Goal: Information Seeking & Learning: Learn about a topic

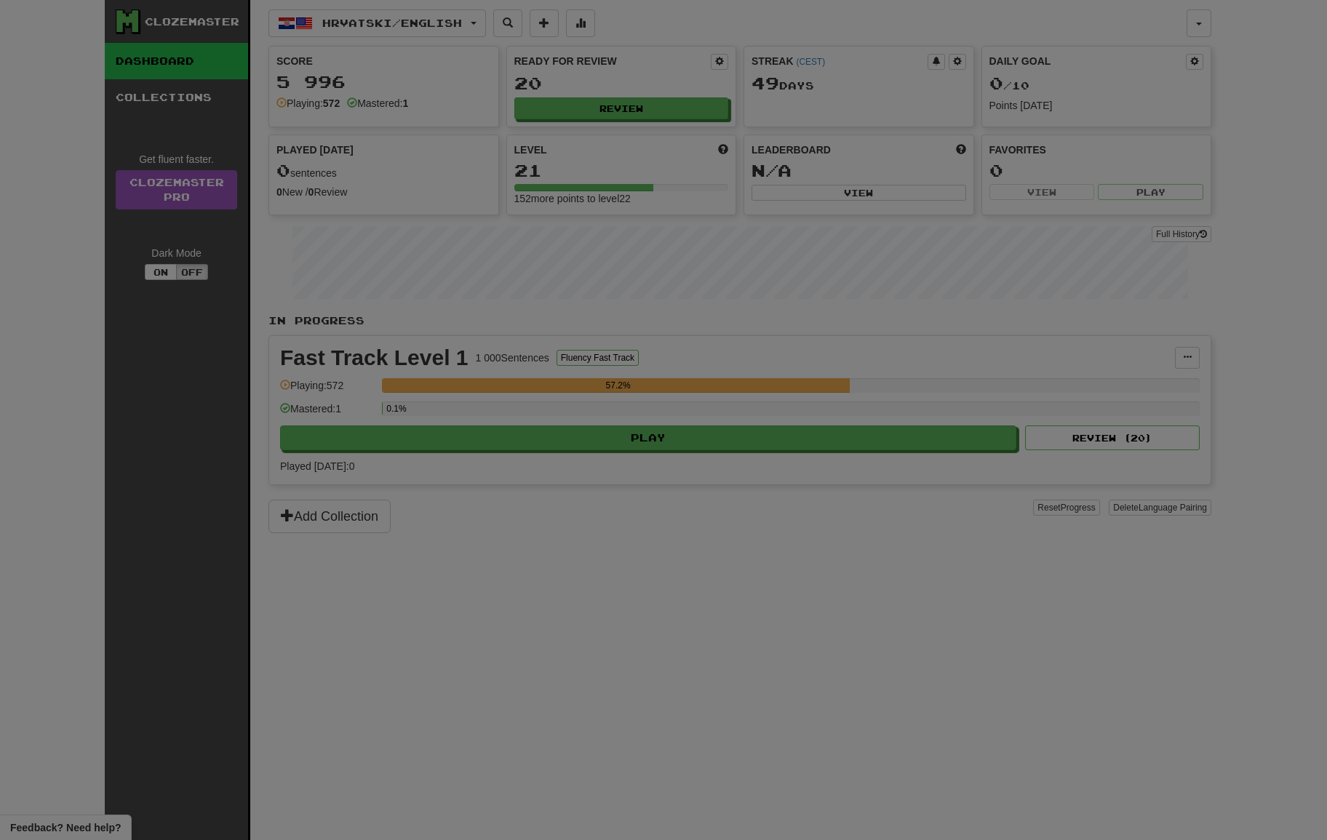
select select "**"
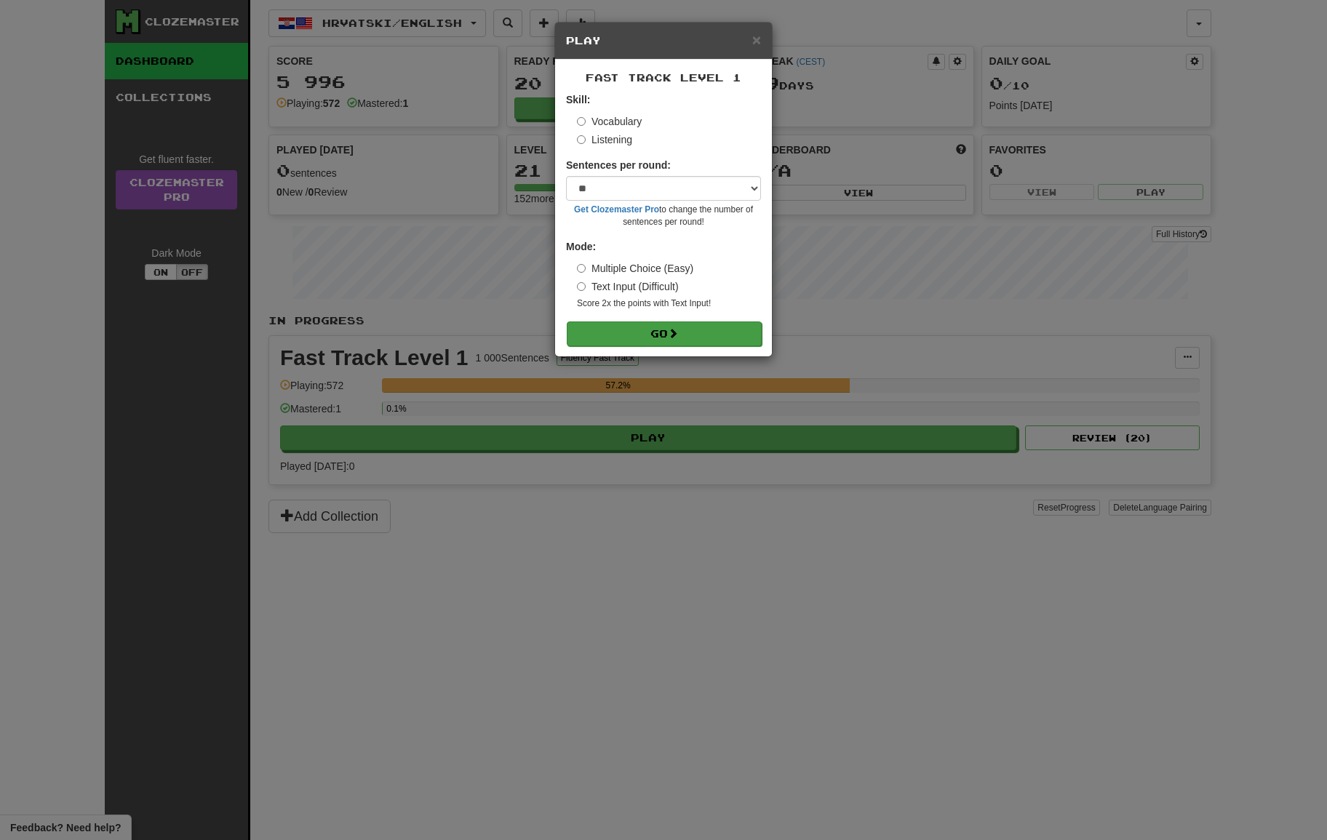
click at [643, 325] on button "Go" at bounding box center [664, 334] width 195 height 25
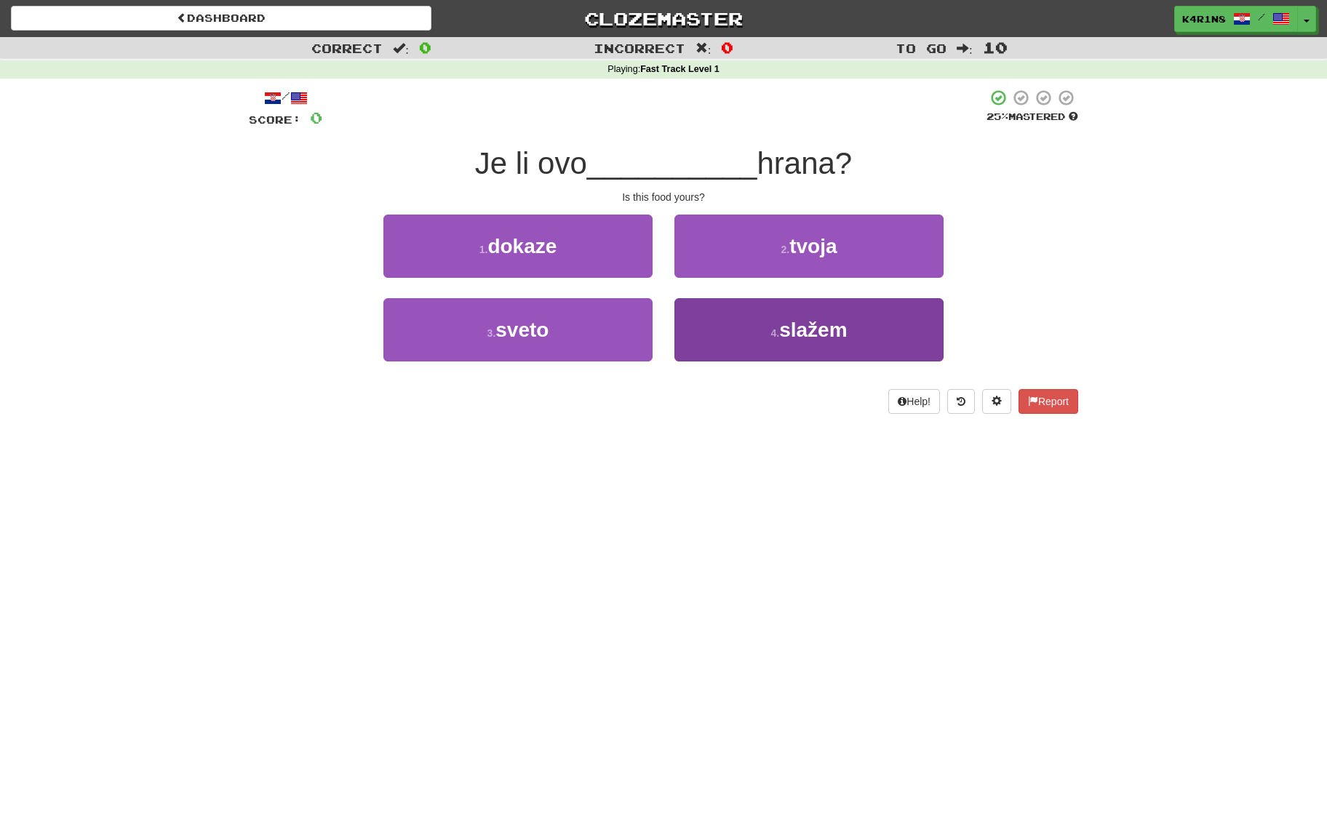
click at [832, 319] on span "slažem" at bounding box center [813, 330] width 68 height 23
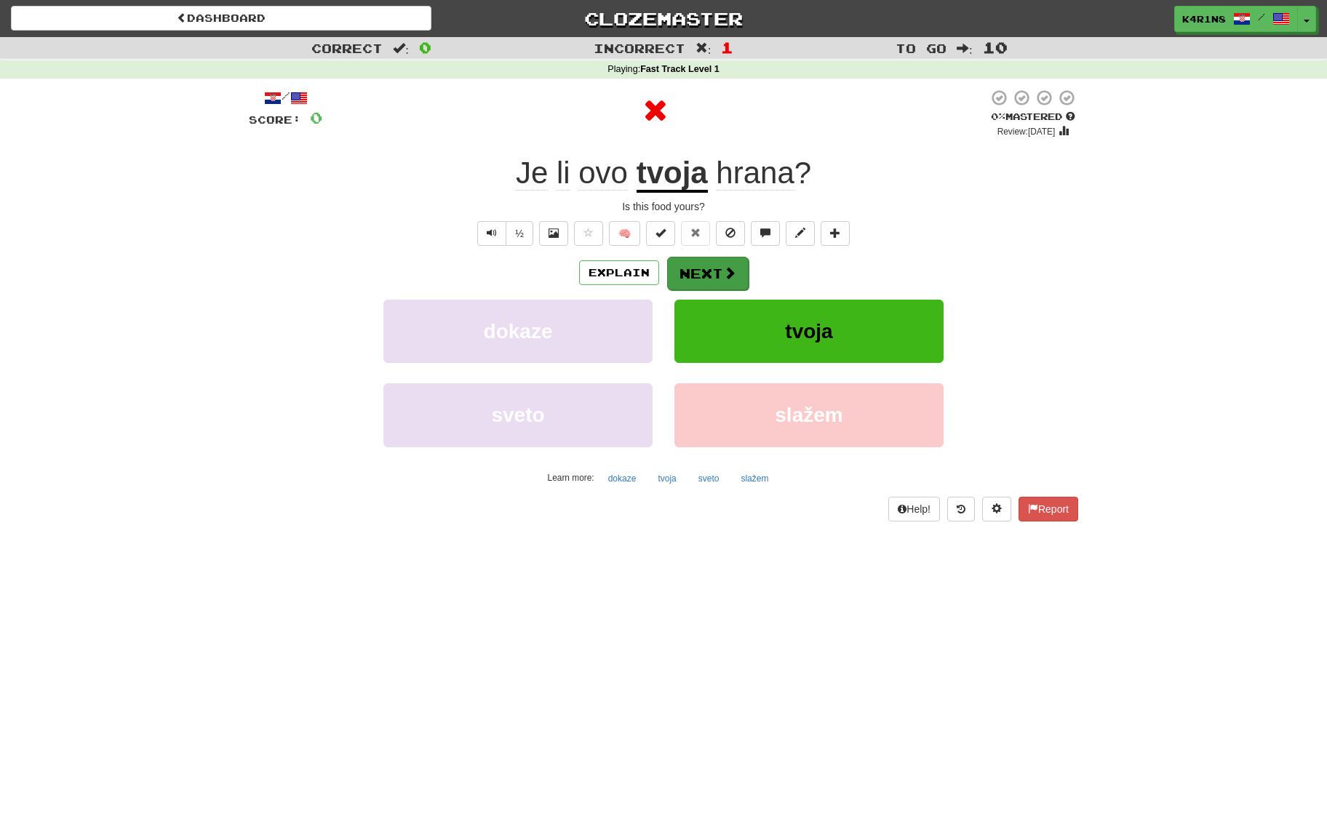
click at [723, 271] on span at bounding box center [729, 272] width 13 height 13
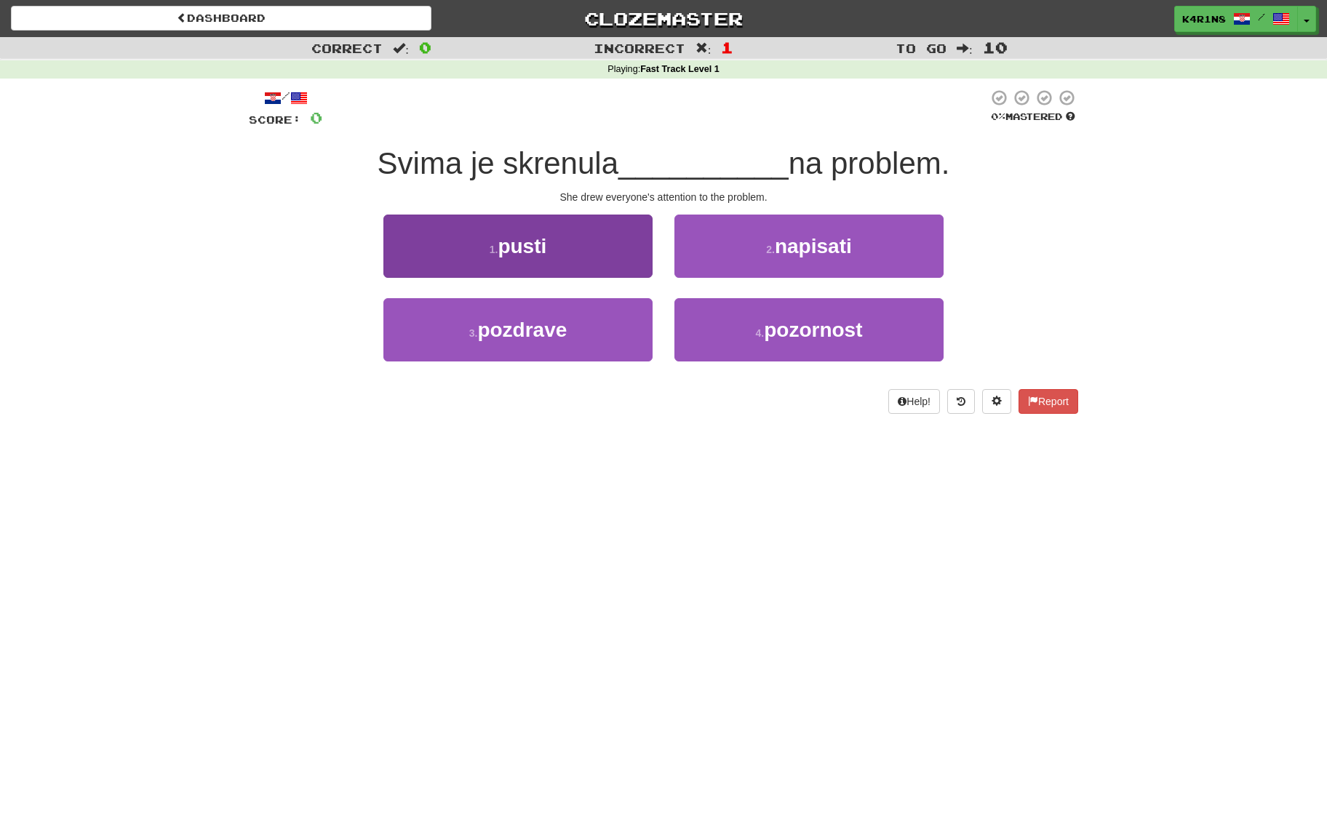
click at [586, 247] on button "1 . pusti" at bounding box center [517, 246] width 269 height 63
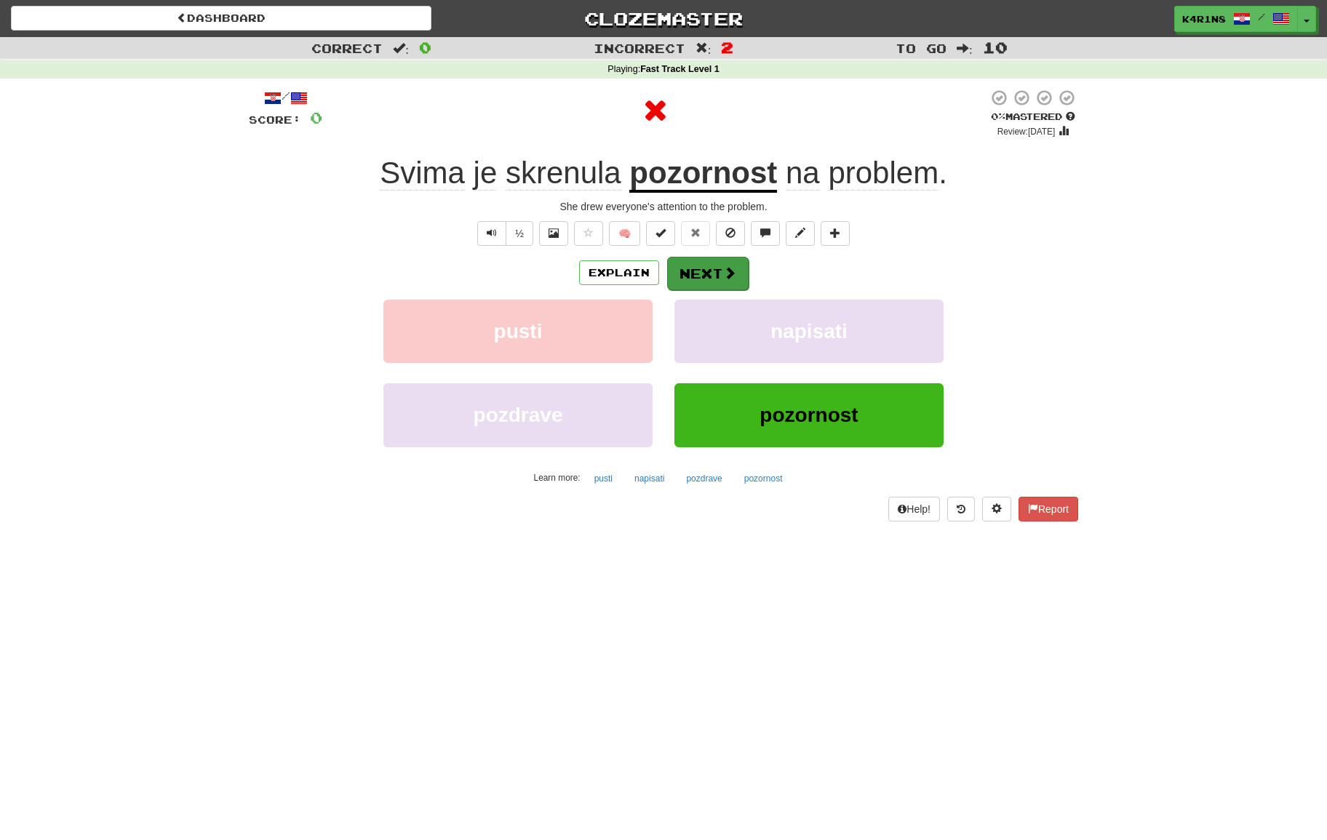
click at [735, 260] on button "Next" at bounding box center [707, 273] width 81 height 33
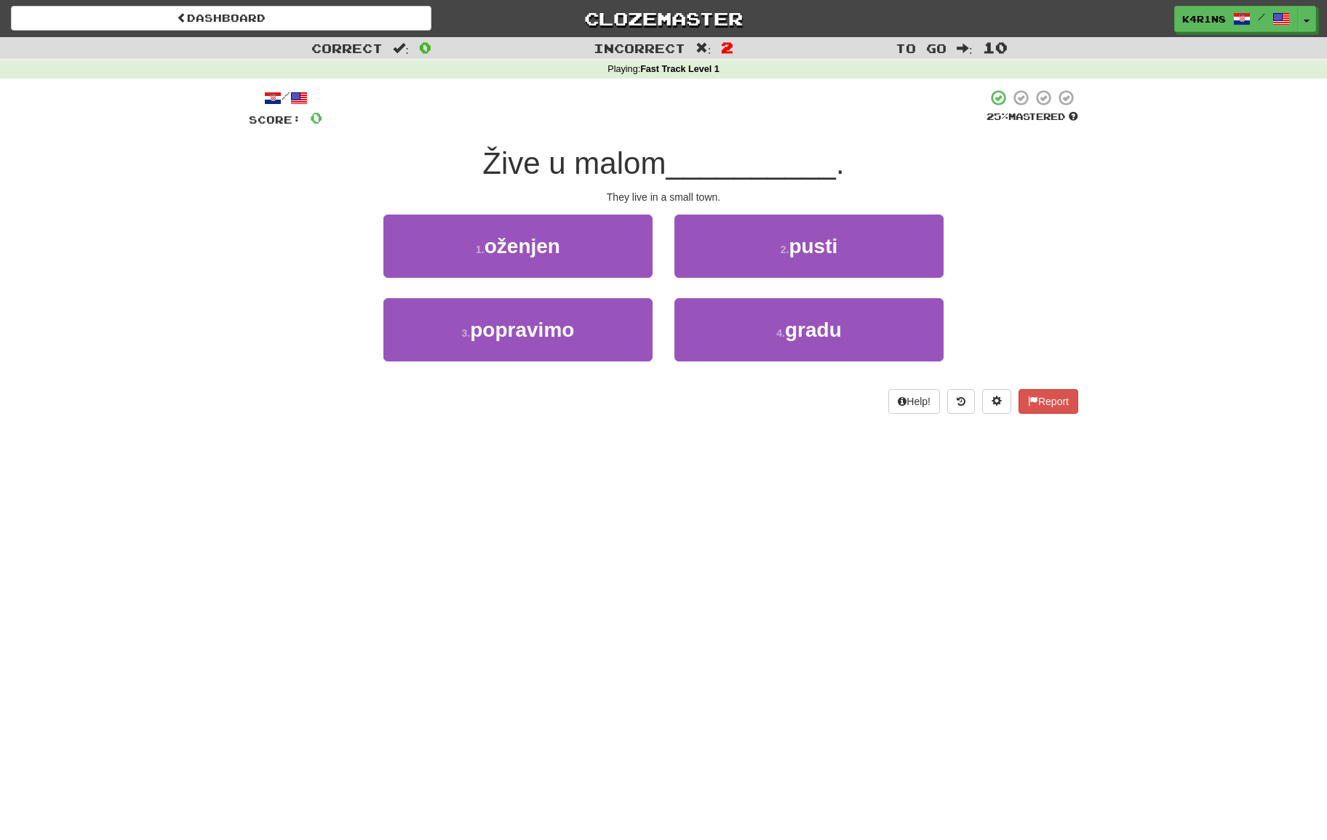
drag, startPoint x: 805, startPoint y: 322, endPoint x: 787, endPoint y: 293, distance: 33.7
click at [805, 319] on span "gradu" at bounding box center [813, 330] width 57 height 23
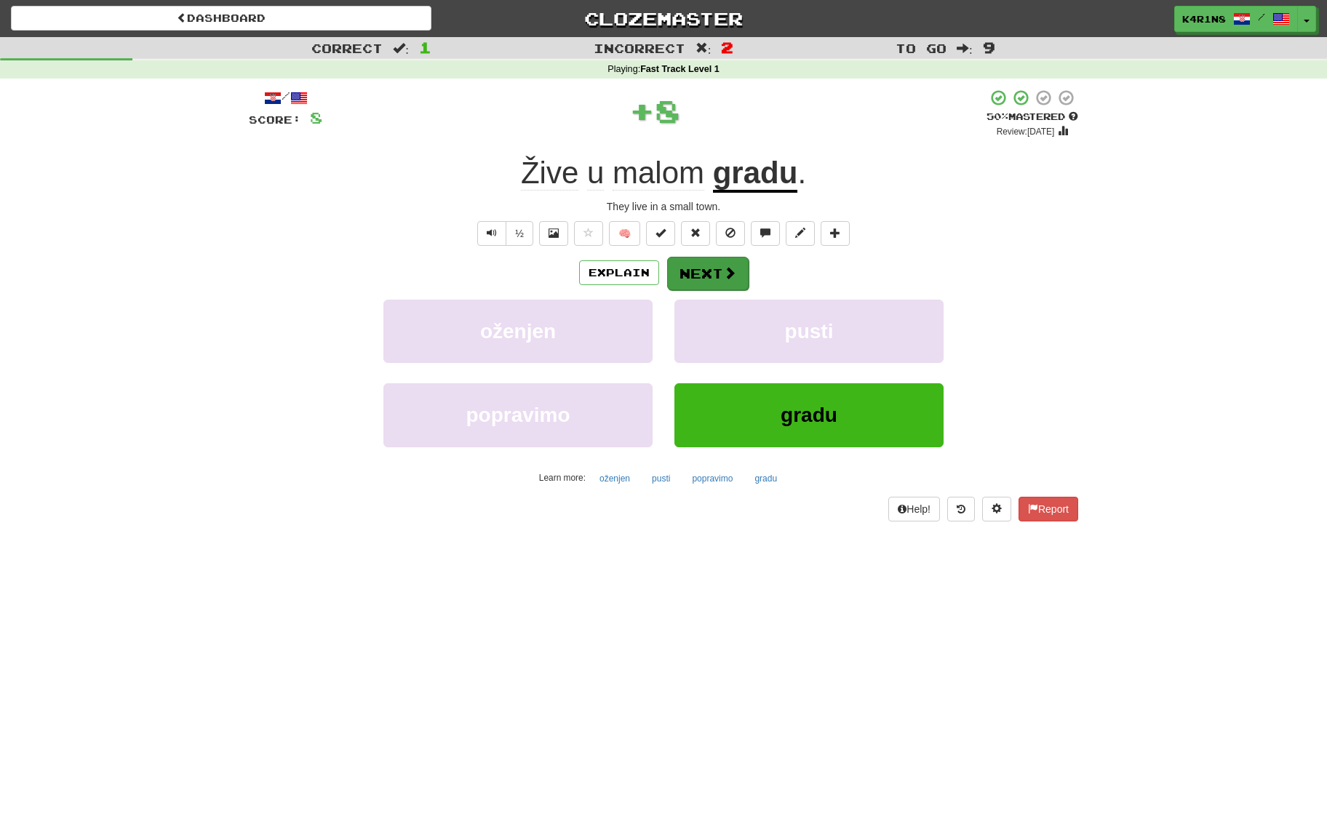
click at [712, 276] on button "Next" at bounding box center [707, 273] width 81 height 33
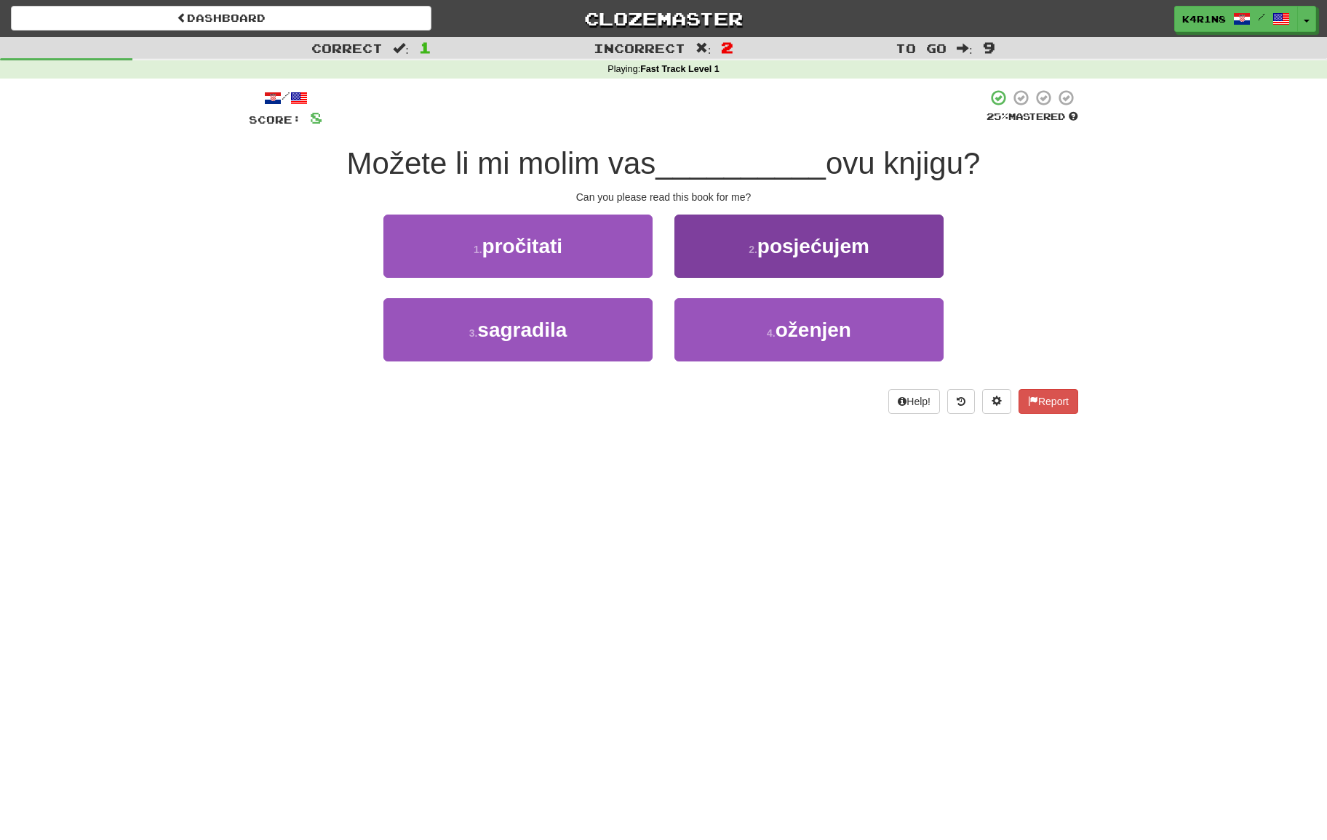
click at [725, 263] on button "2 . posjećujem" at bounding box center [808, 246] width 269 height 63
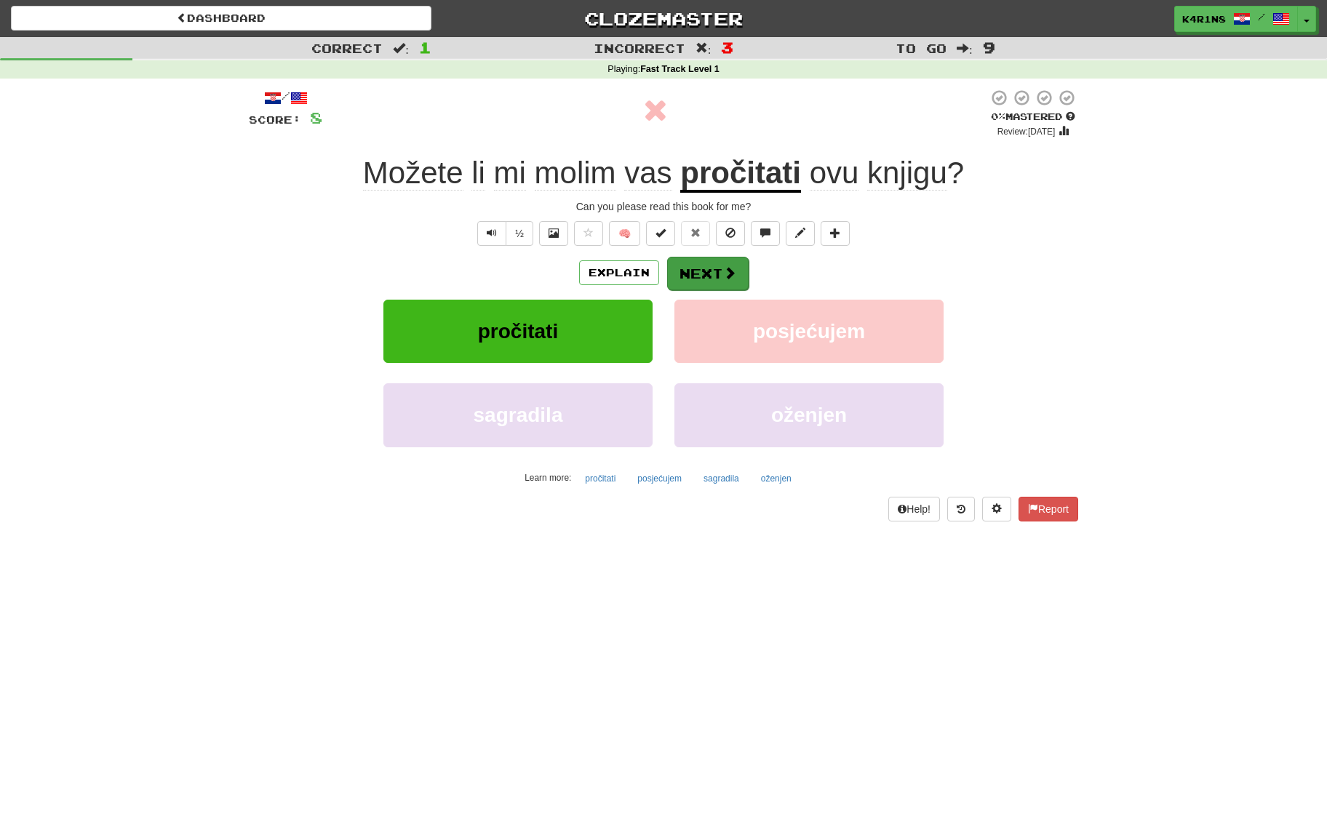
click at [725, 261] on button "Next" at bounding box center [707, 273] width 81 height 33
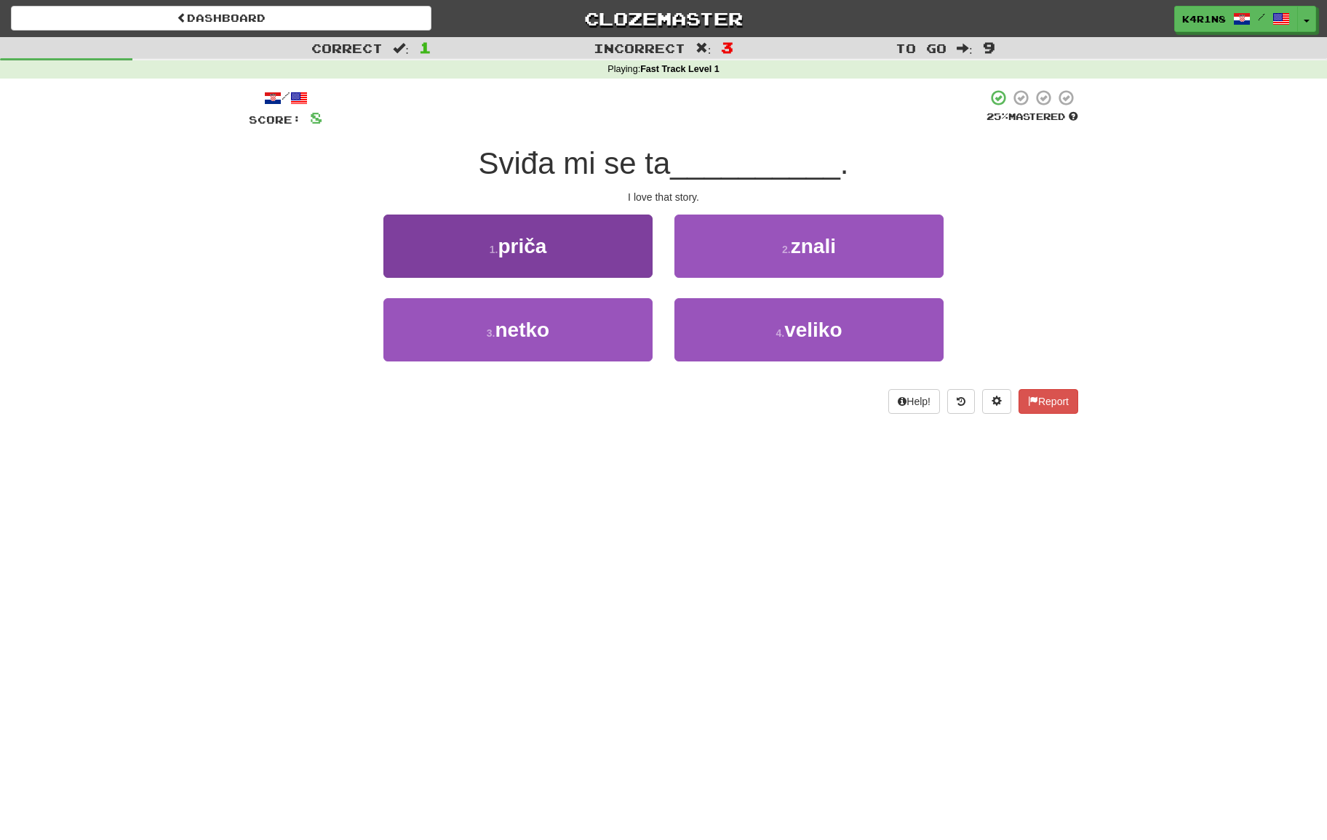
click at [642, 253] on button "1 . priča" at bounding box center [517, 246] width 269 height 63
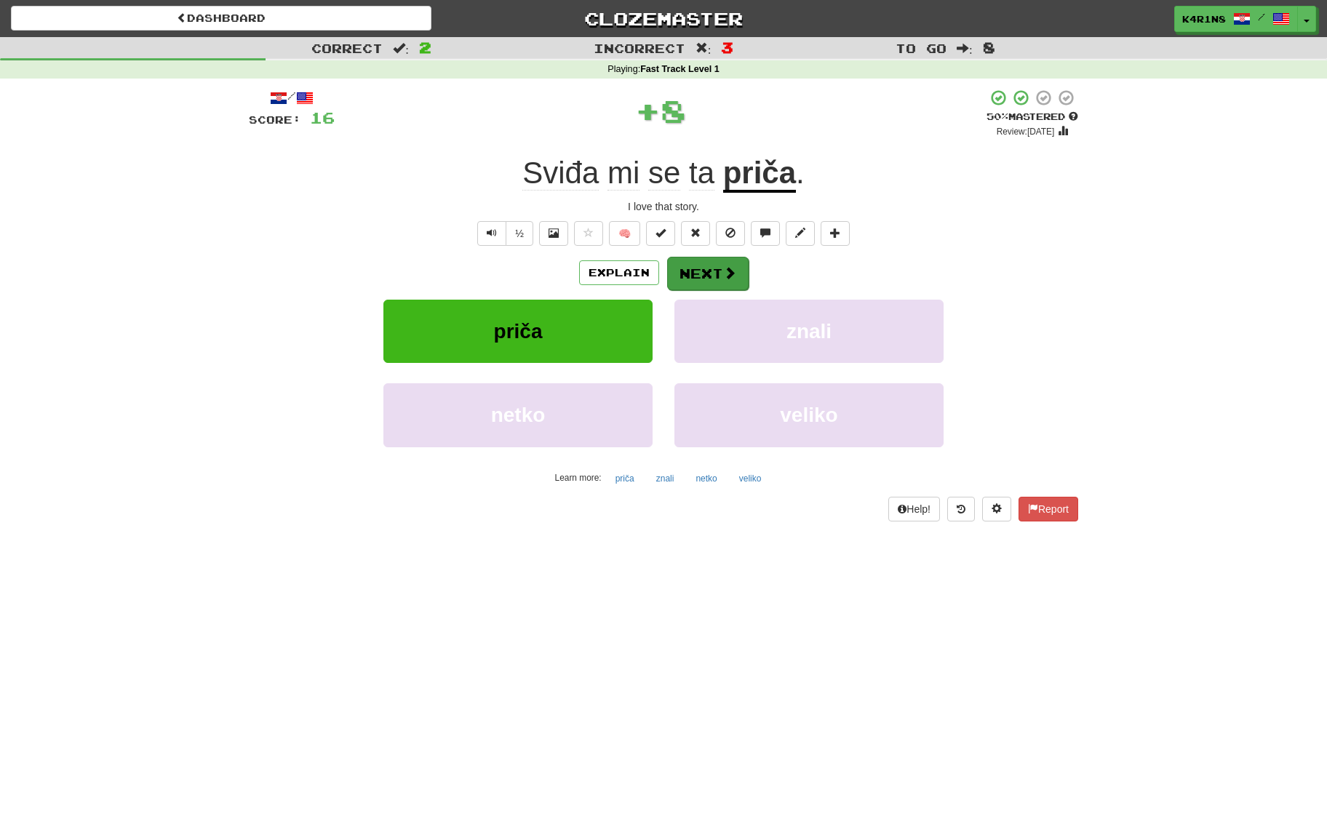
click at [725, 266] on span at bounding box center [729, 272] width 13 height 13
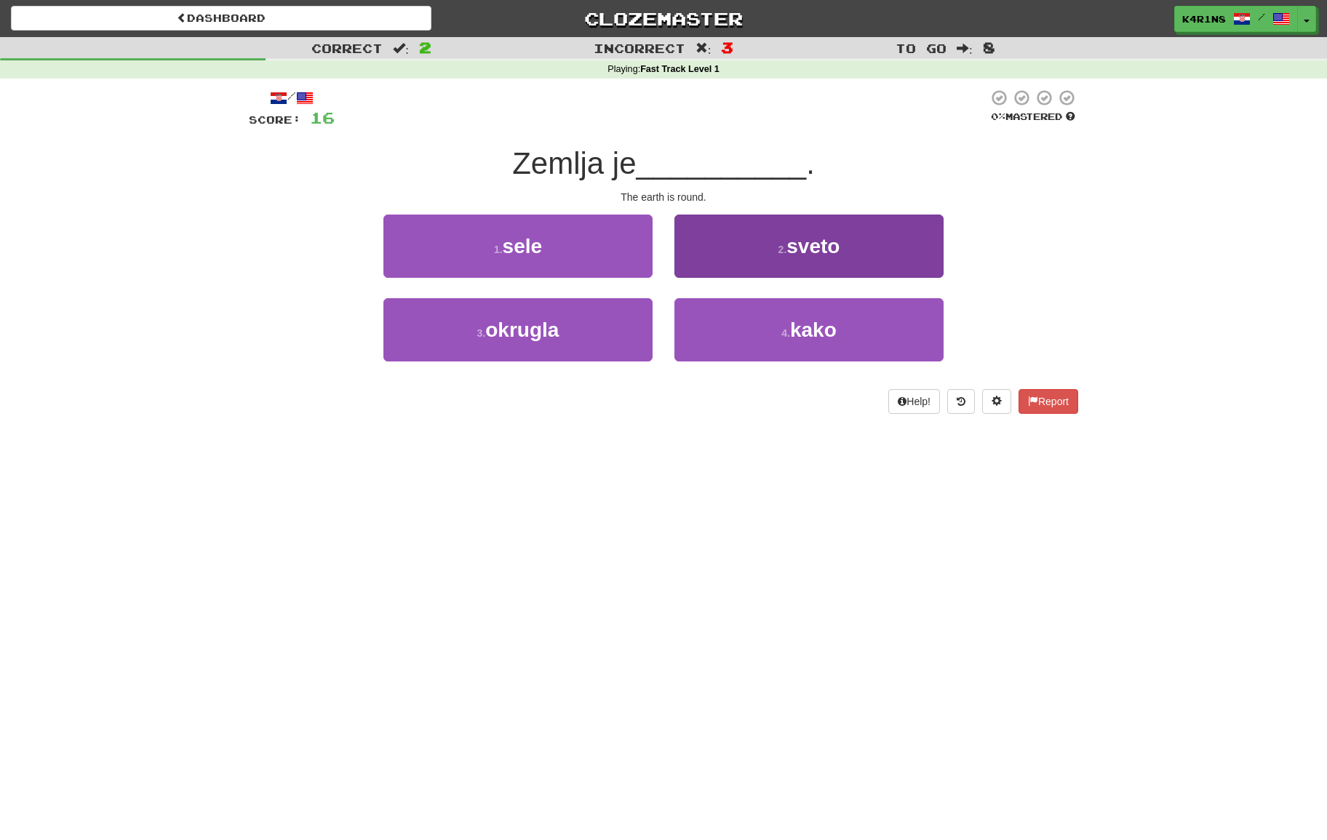
click at [734, 258] on button "2 . sveto" at bounding box center [808, 246] width 269 height 63
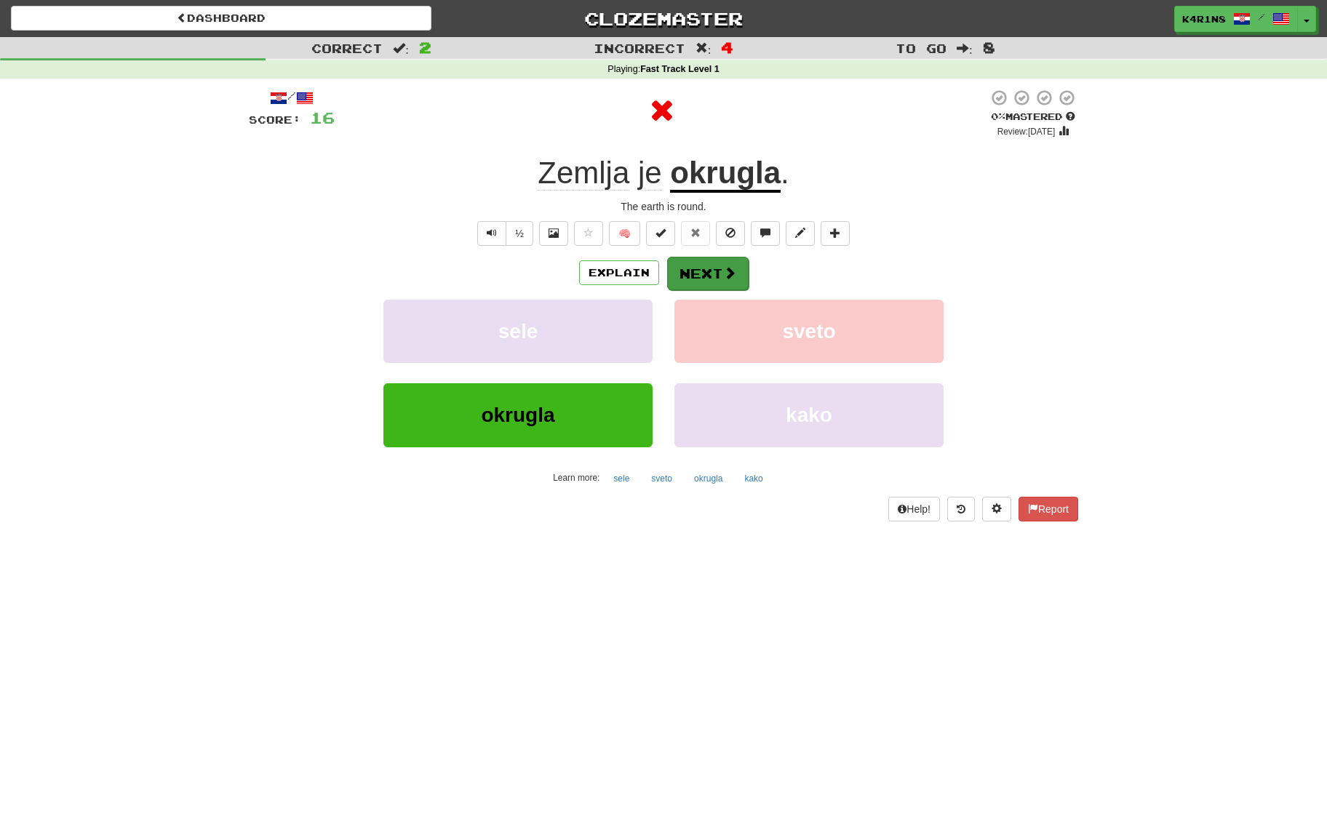
click at [725, 266] on span at bounding box center [729, 272] width 13 height 13
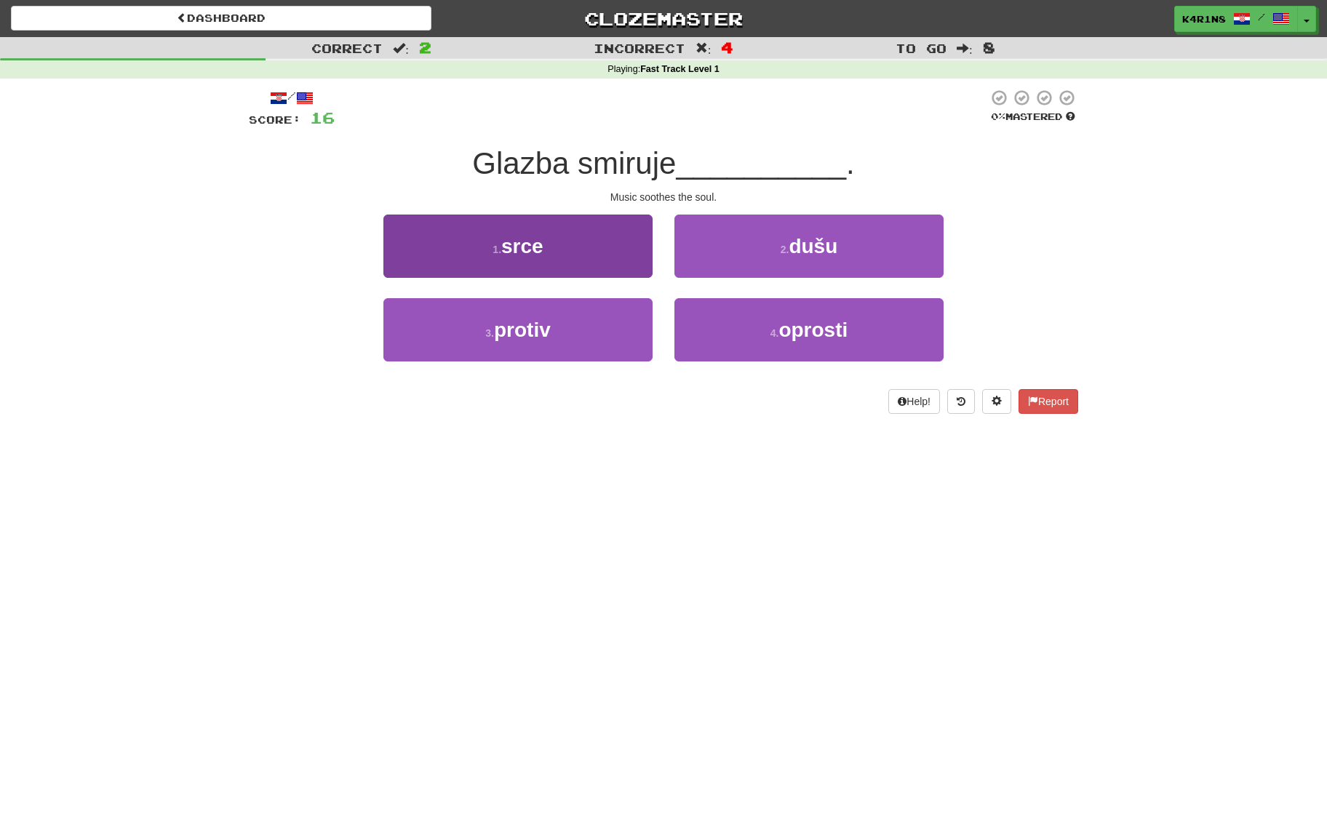
click at [617, 252] on button "1 . srce" at bounding box center [517, 246] width 269 height 63
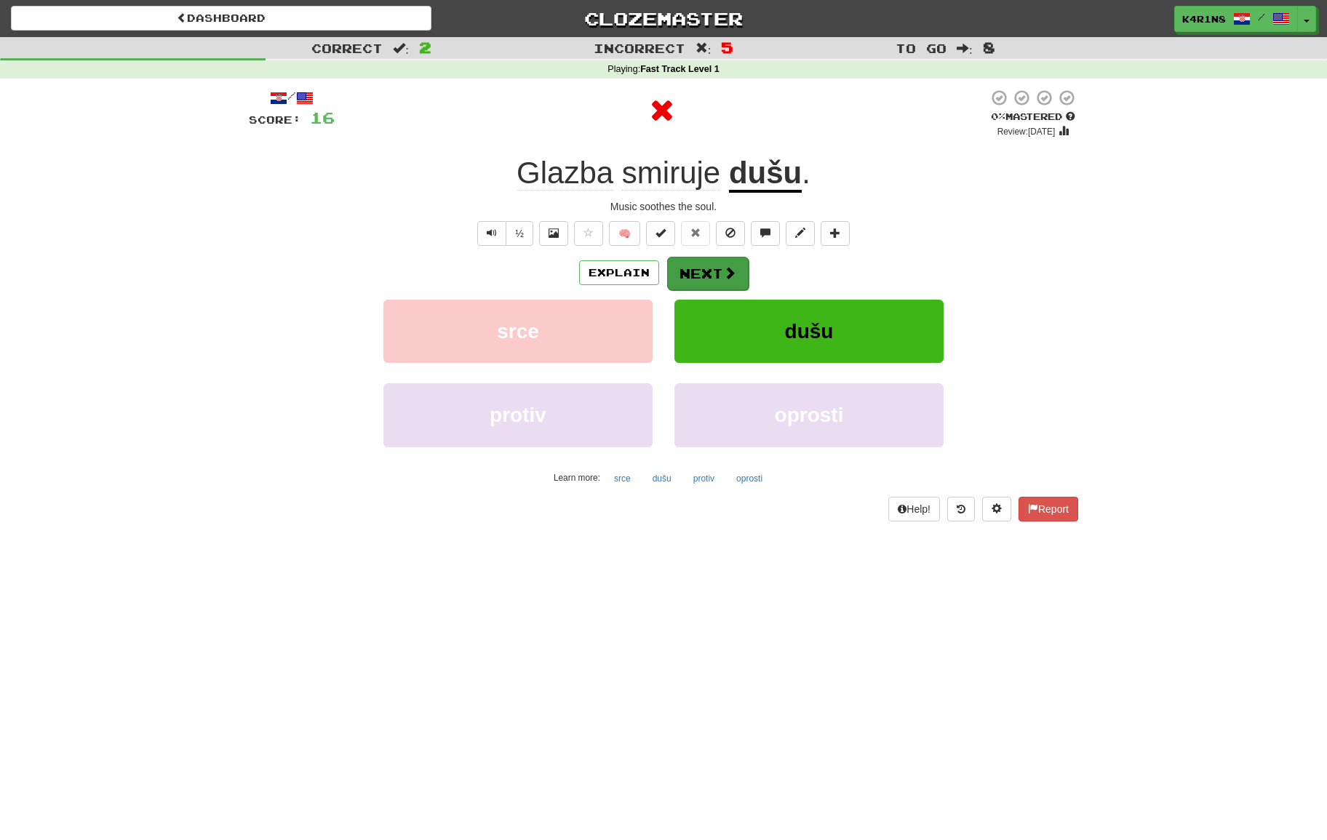
click at [704, 265] on button "Next" at bounding box center [707, 273] width 81 height 33
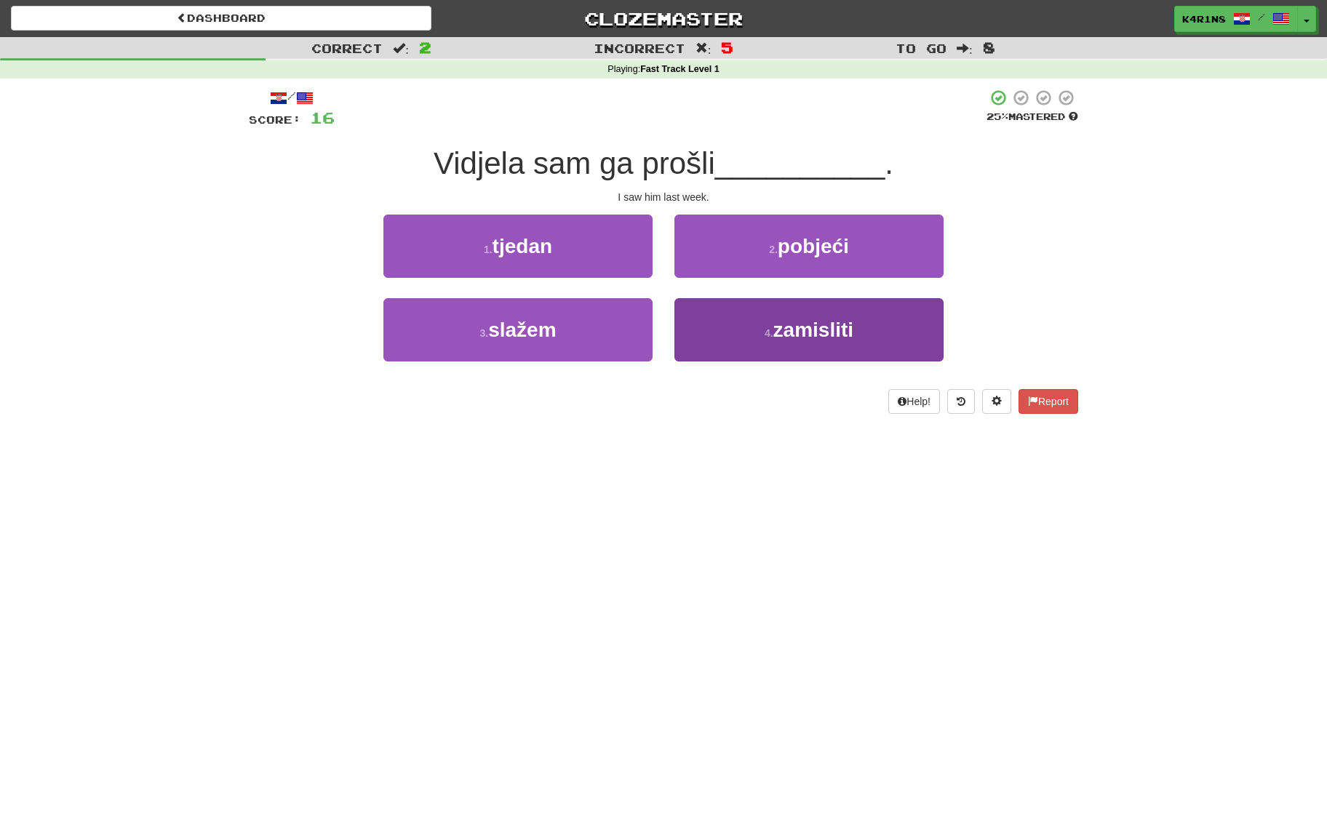
click at [730, 315] on button "4 . zamisliti" at bounding box center [808, 329] width 269 height 63
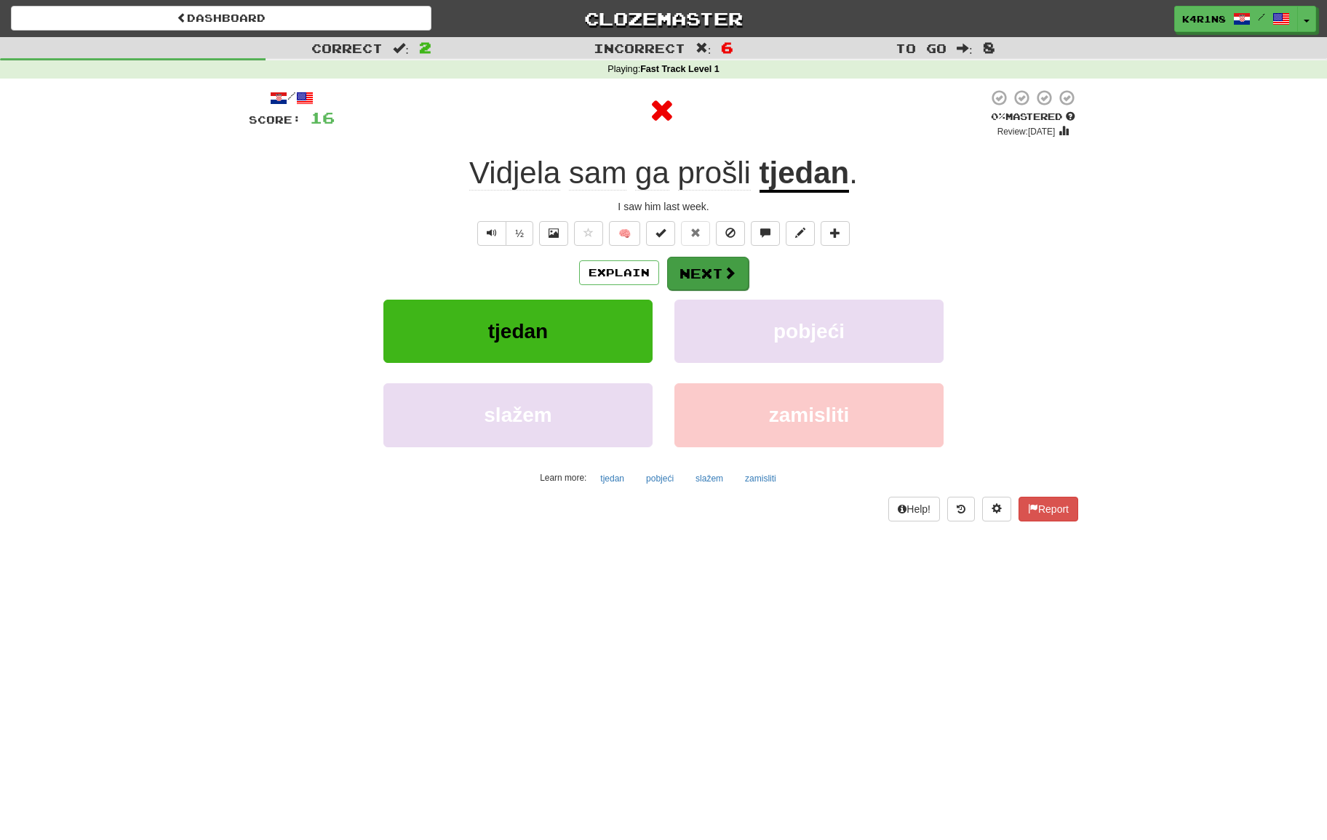
click at [714, 264] on button "Next" at bounding box center [707, 273] width 81 height 33
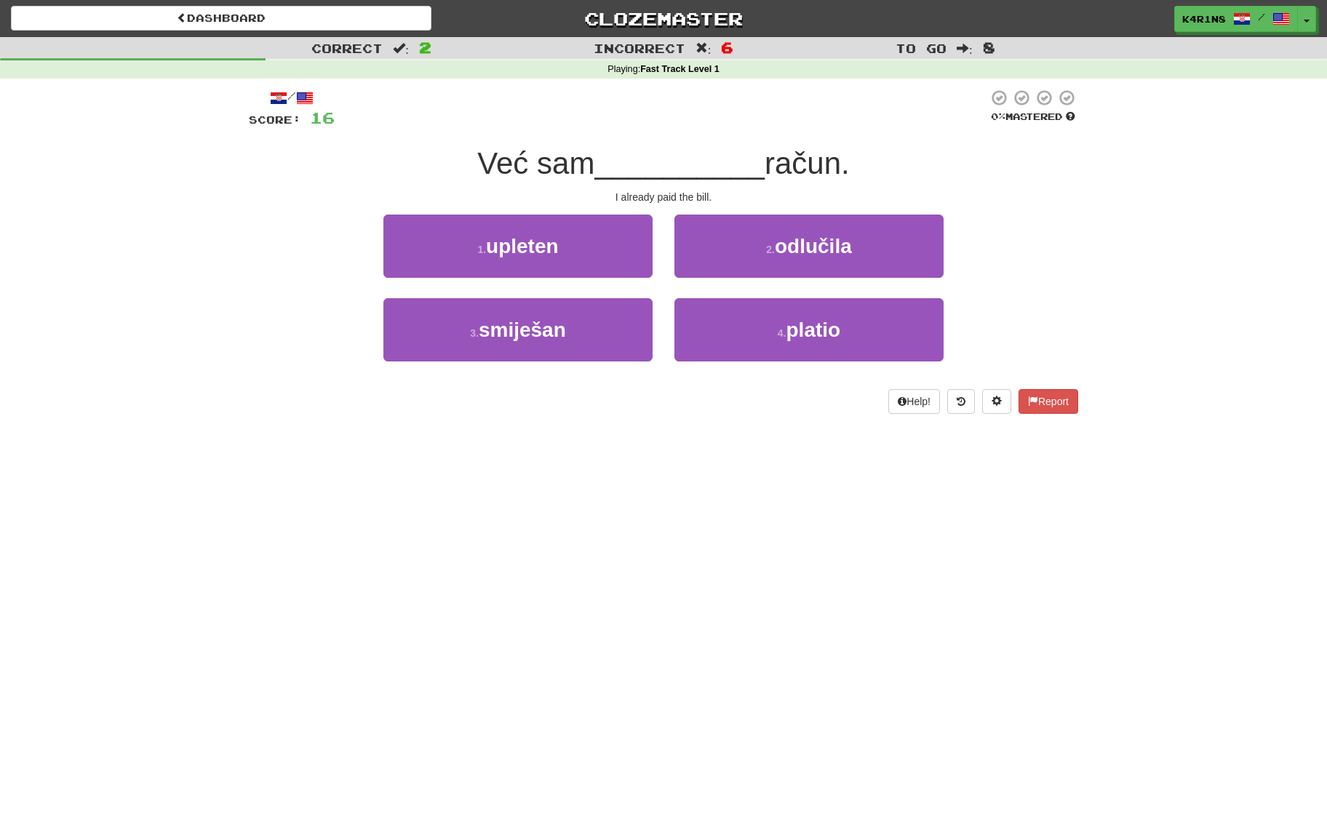
drag, startPoint x: 598, startPoint y: 319, endPoint x: 654, endPoint y: 310, distance: 56.8
click at [600, 318] on button "3 . smiješan" at bounding box center [517, 329] width 269 height 63
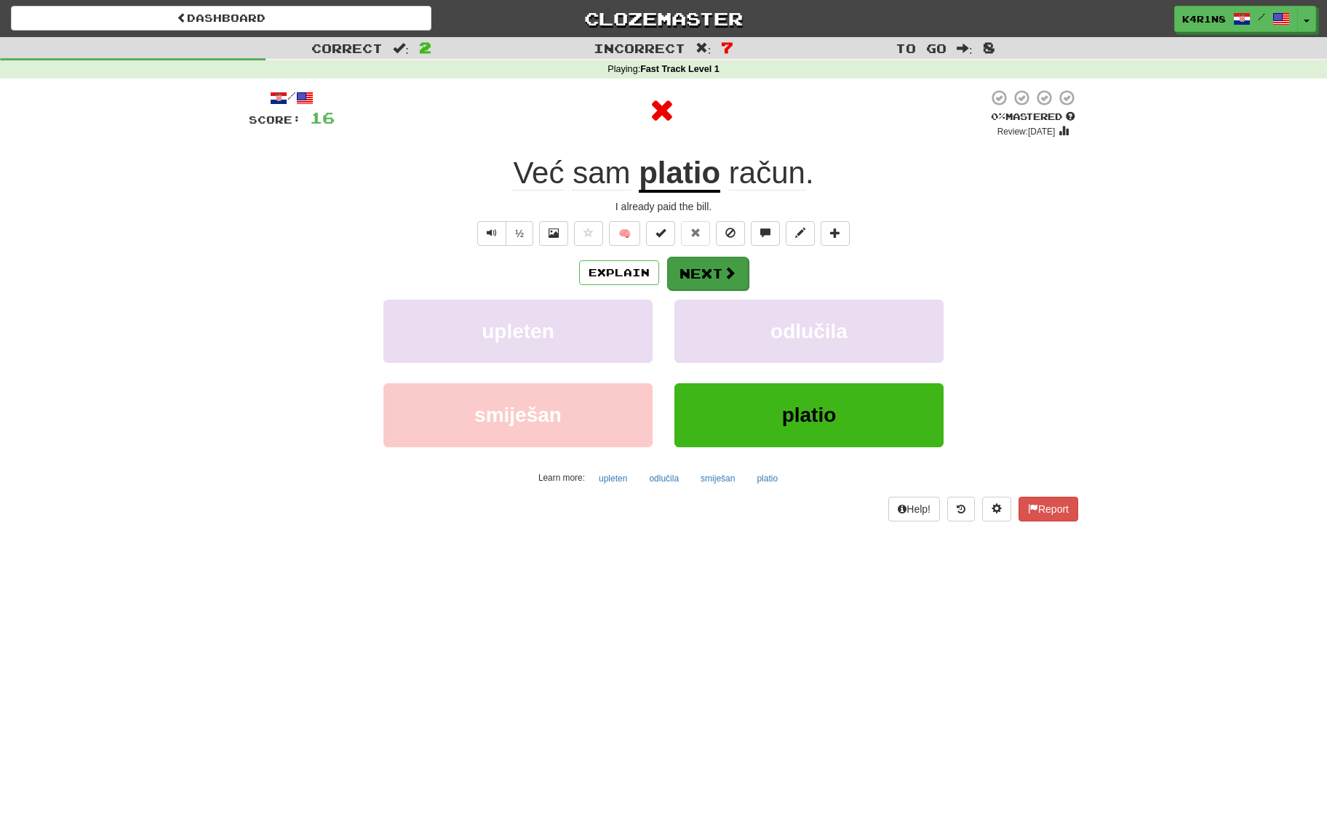
click at [716, 277] on button "Next" at bounding box center [707, 273] width 81 height 33
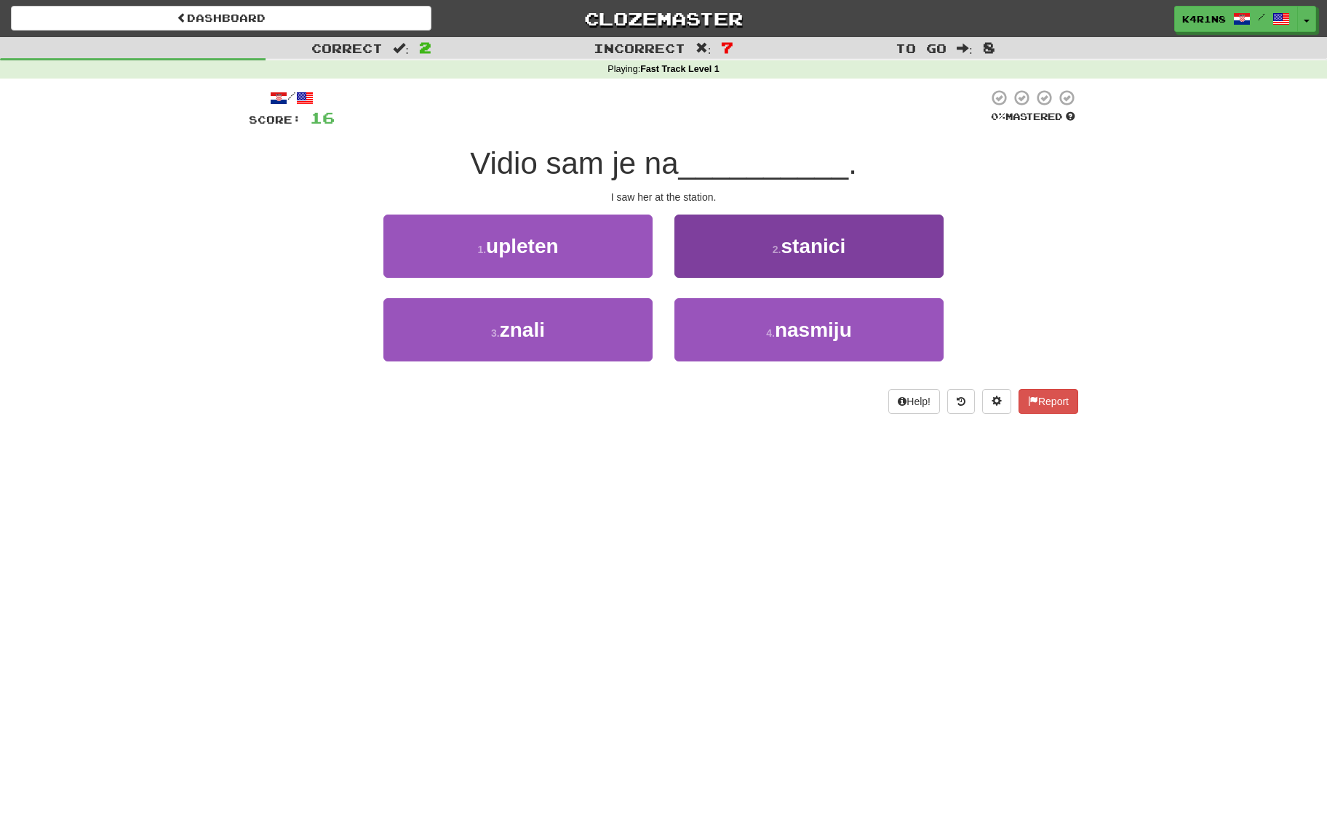
click at [777, 244] on small "2 ." at bounding box center [777, 250] width 9 height 12
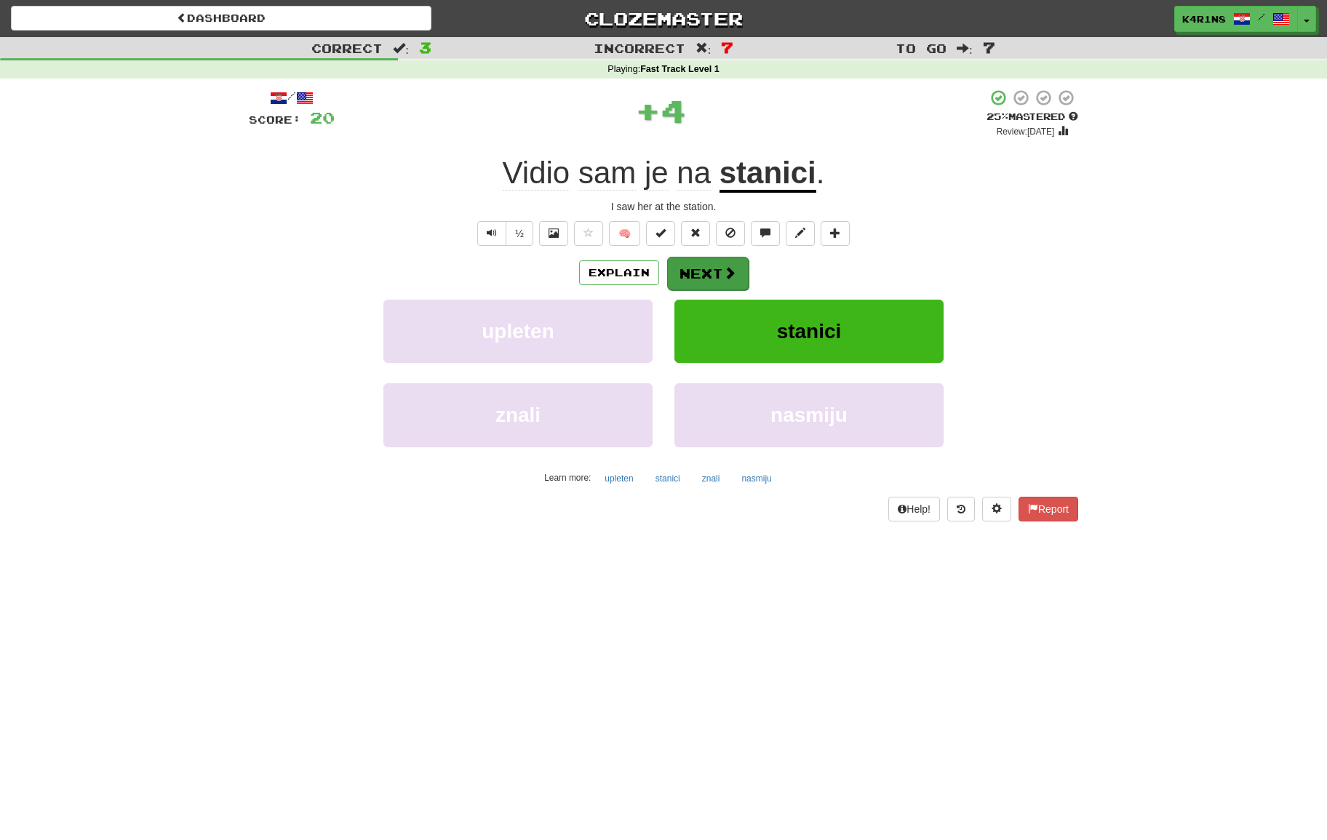
click at [724, 260] on button "Next" at bounding box center [707, 273] width 81 height 33
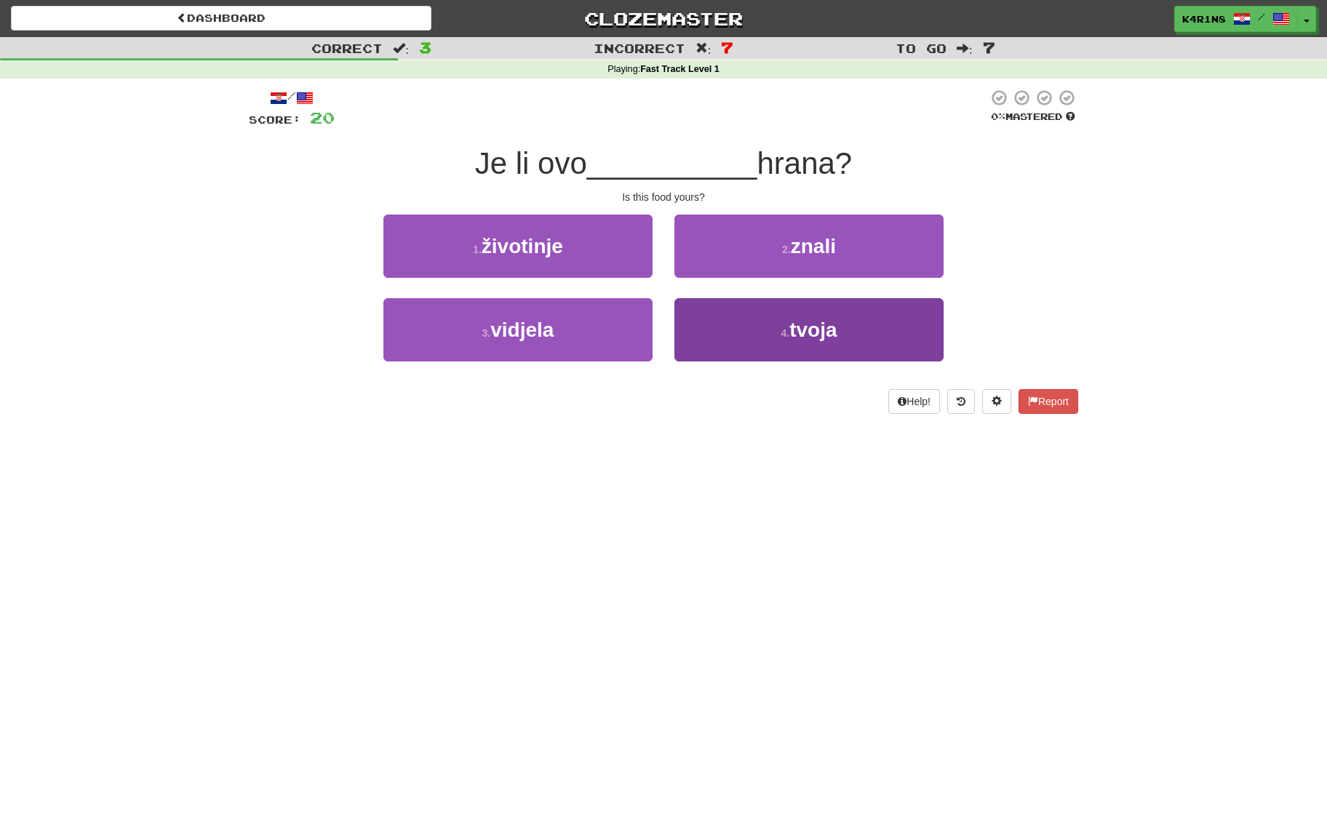
click at [765, 302] on button "4 . tvoja" at bounding box center [808, 329] width 269 height 63
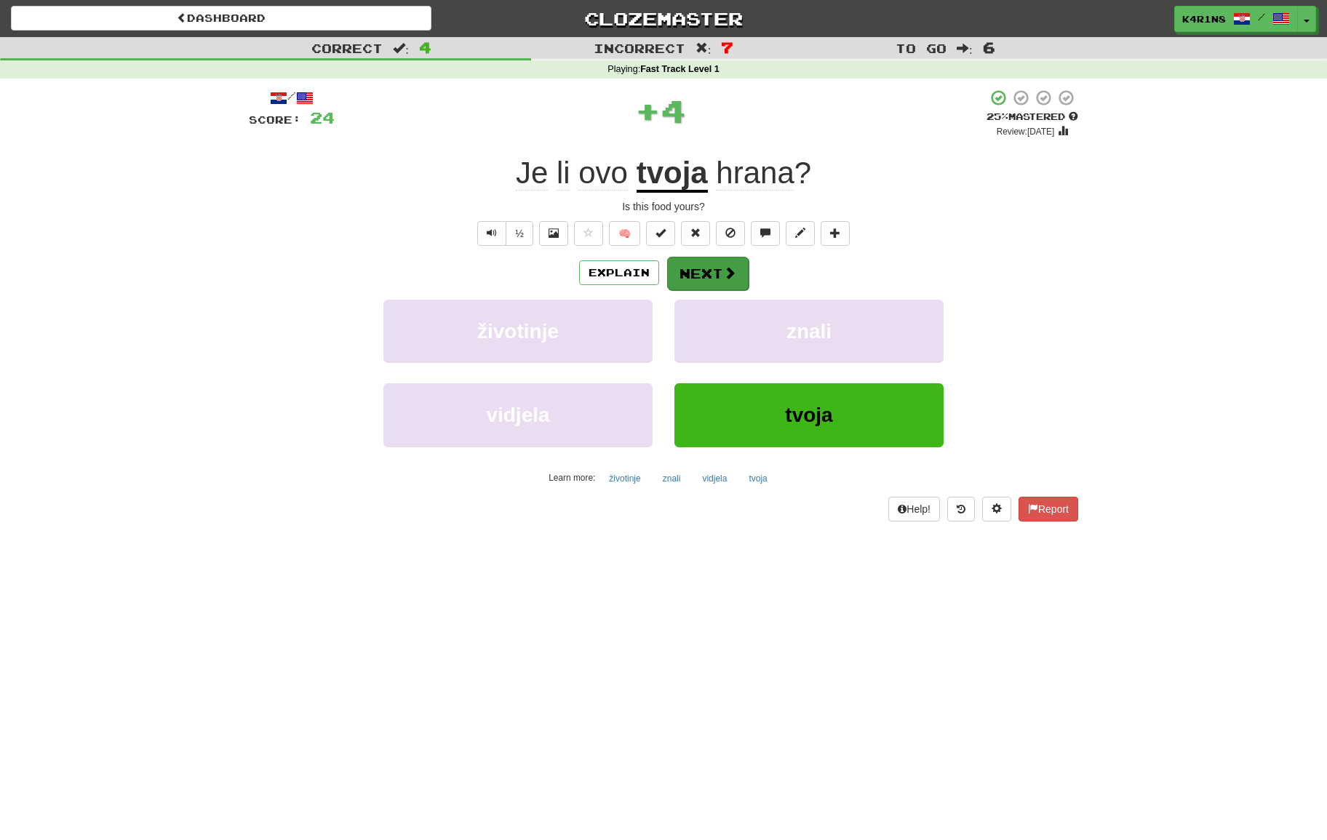
click at [735, 267] on span at bounding box center [729, 272] width 13 height 13
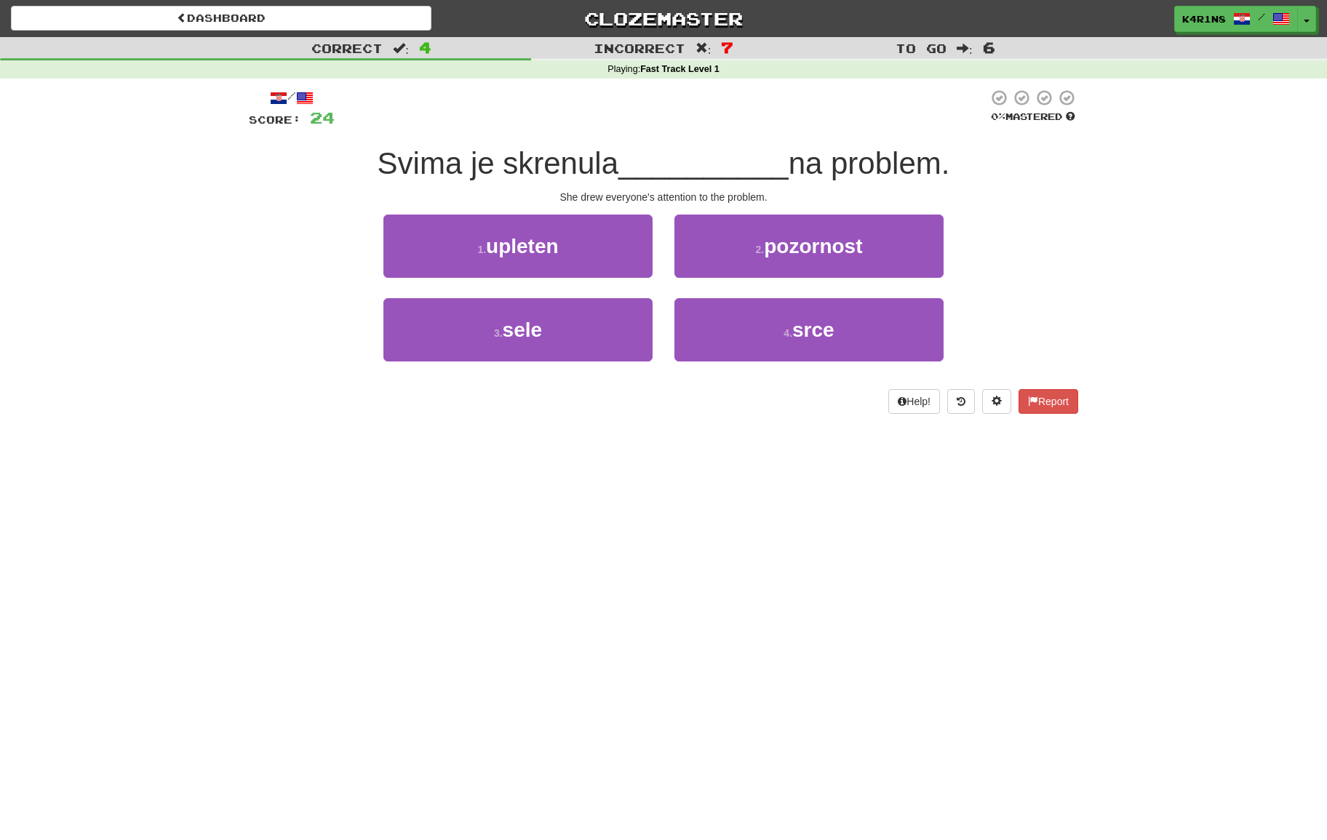
click at [735, 267] on button "2 . pozornost" at bounding box center [808, 246] width 269 height 63
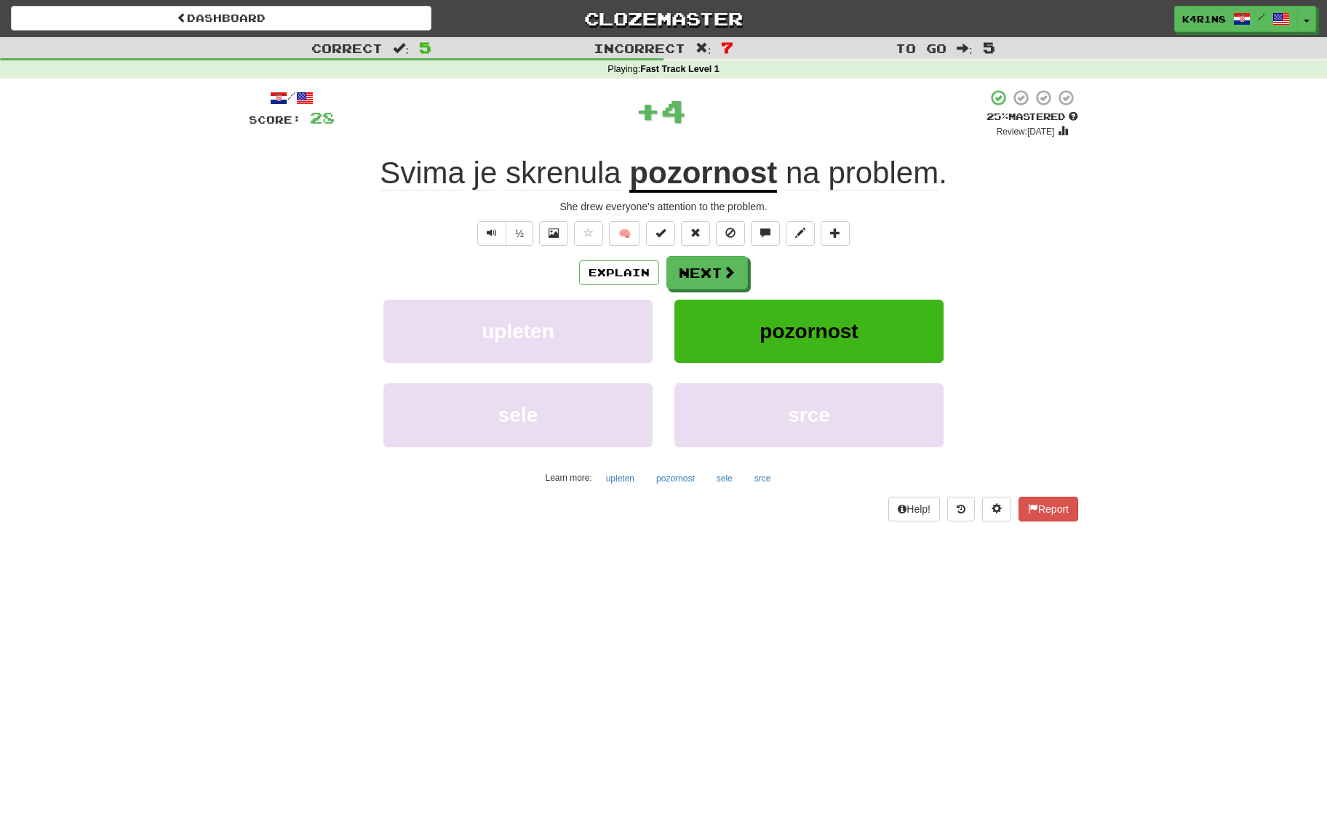
click at [735, 267] on button "Next" at bounding box center [706, 272] width 81 height 33
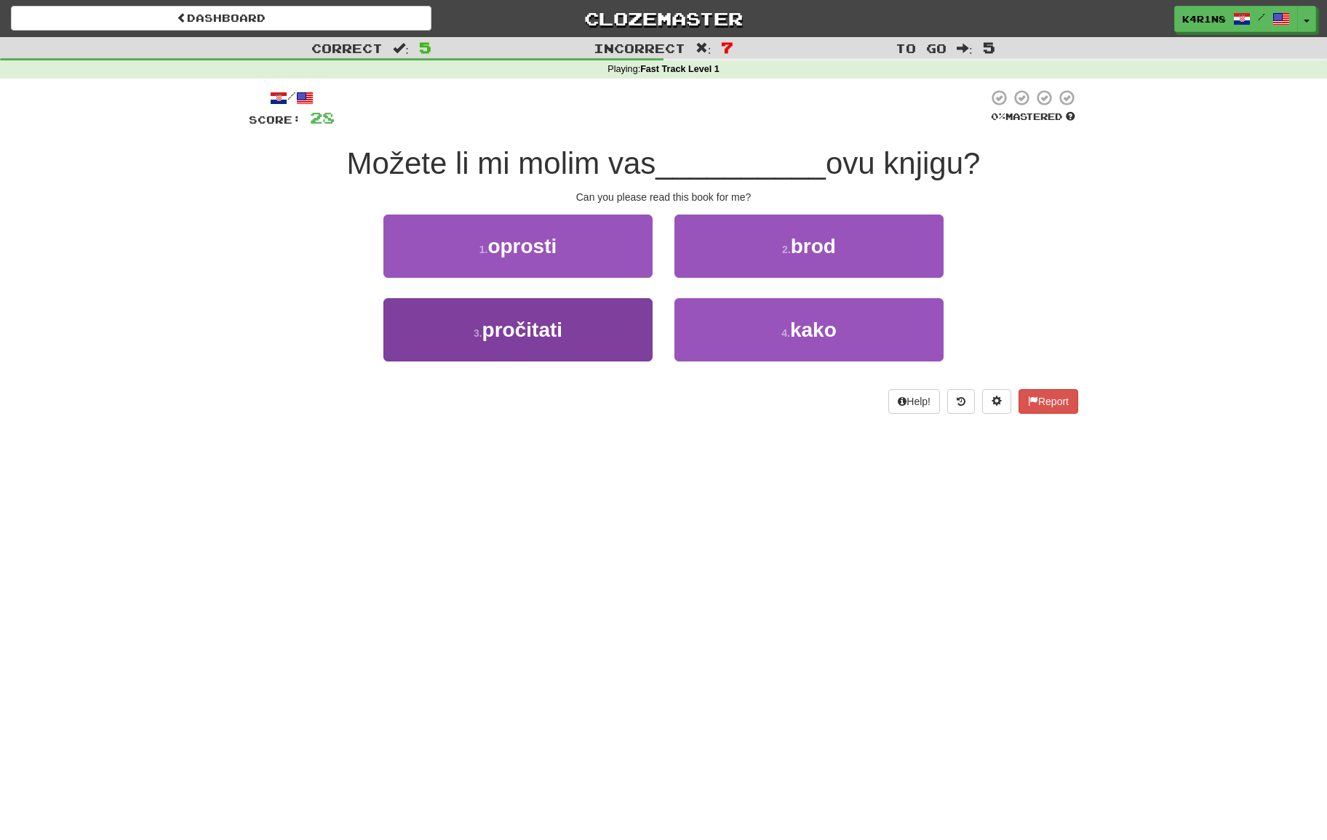
click at [629, 306] on button "3 . pročitati" at bounding box center [517, 329] width 269 height 63
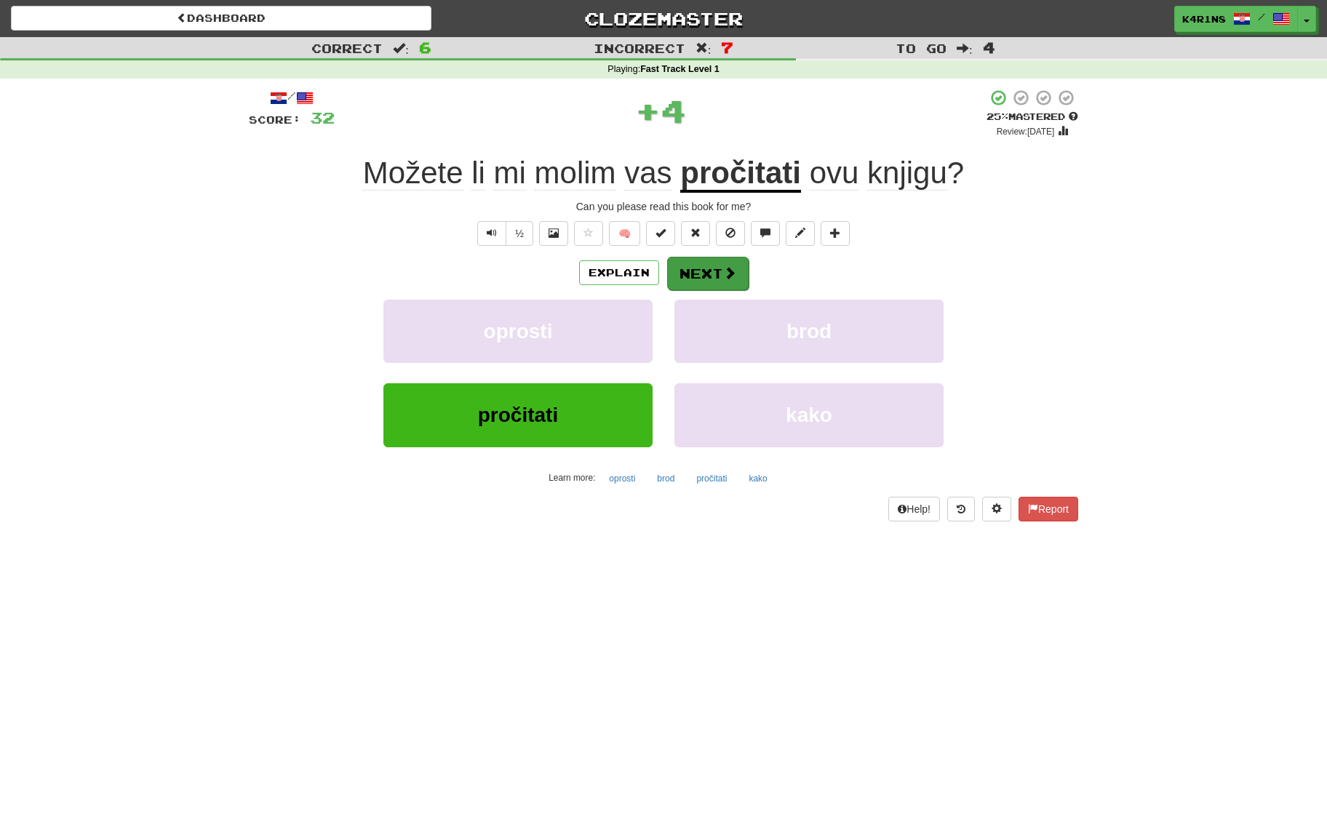
click at [728, 274] on span at bounding box center [729, 272] width 13 height 13
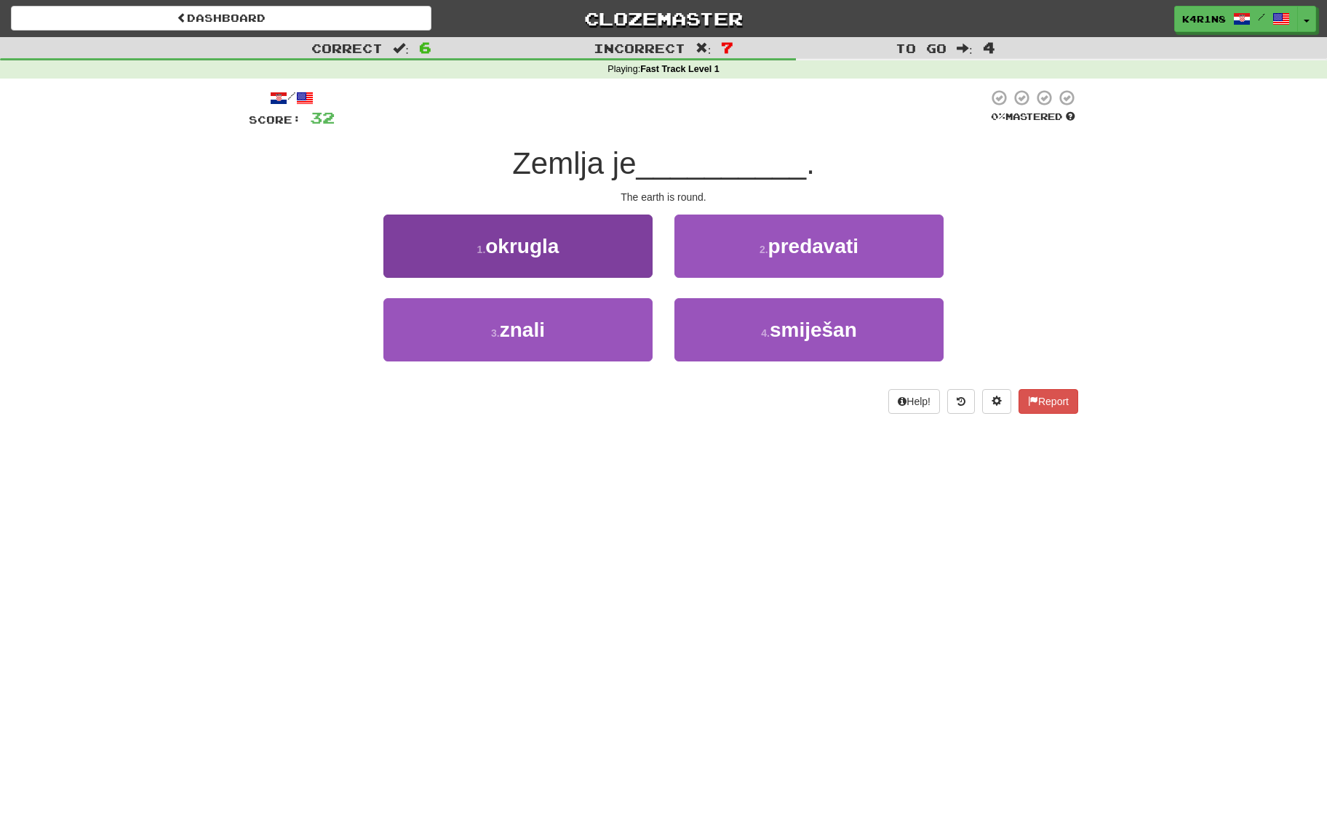
click at [613, 252] on button "1 . okrugla" at bounding box center [517, 246] width 269 height 63
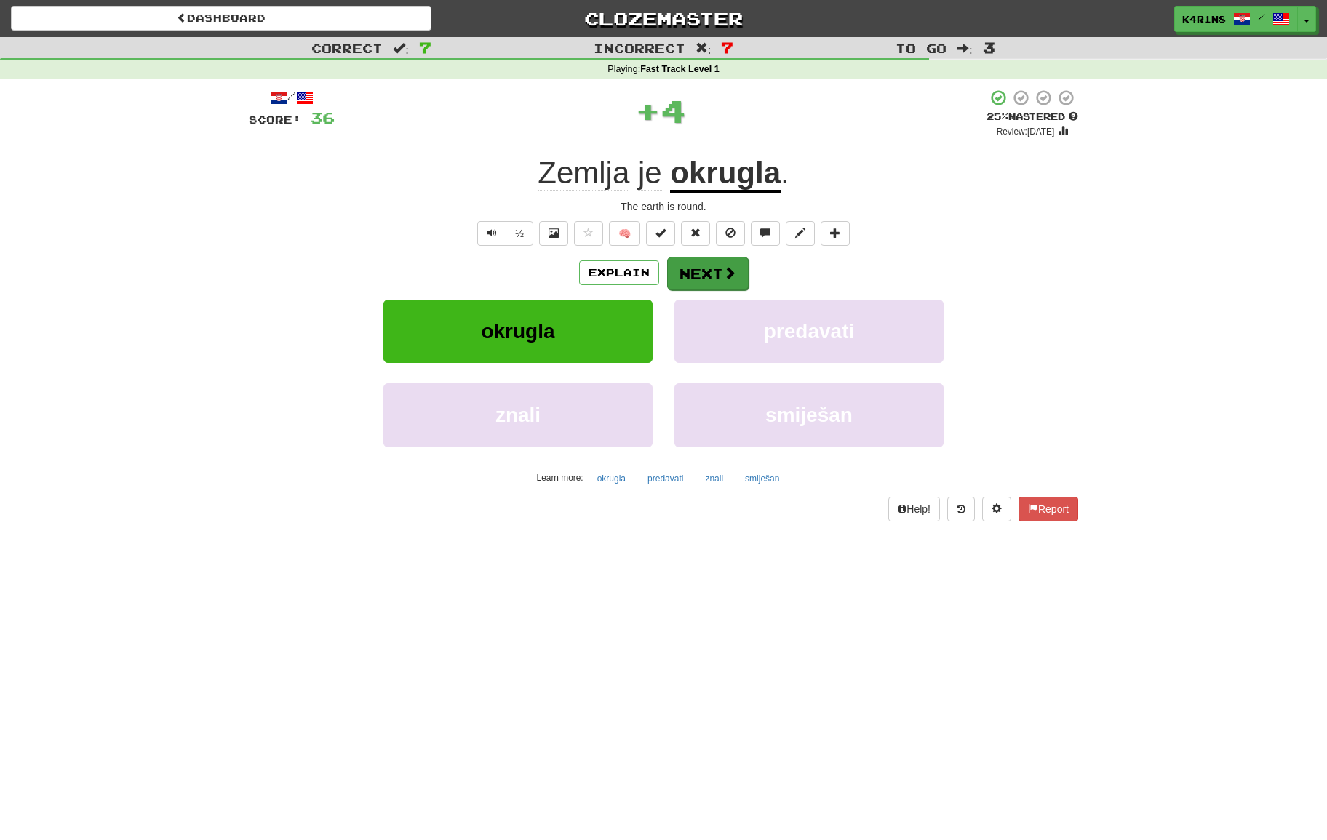
click at [730, 274] on span at bounding box center [729, 272] width 13 height 13
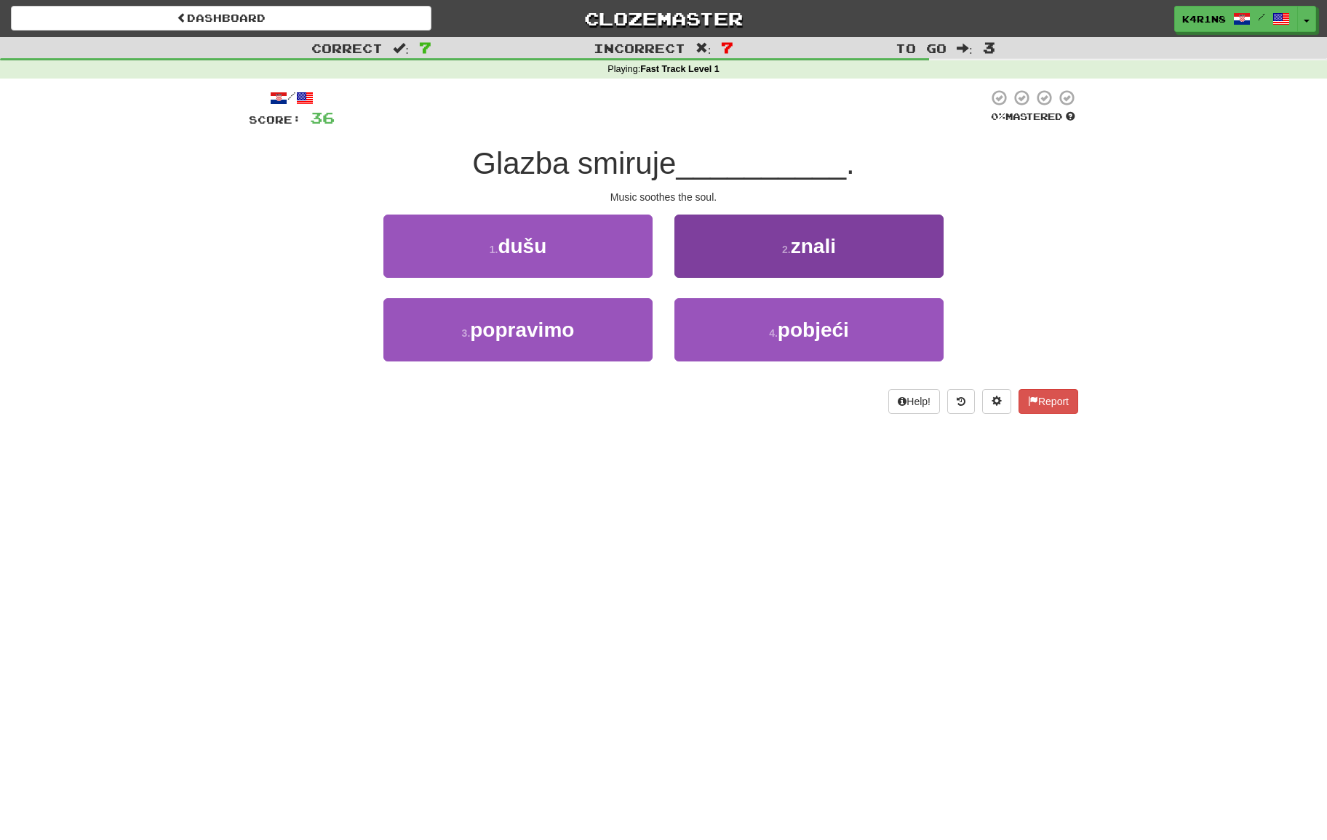
click at [792, 252] on span "znali" at bounding box center [813, 246] width 45 height 23
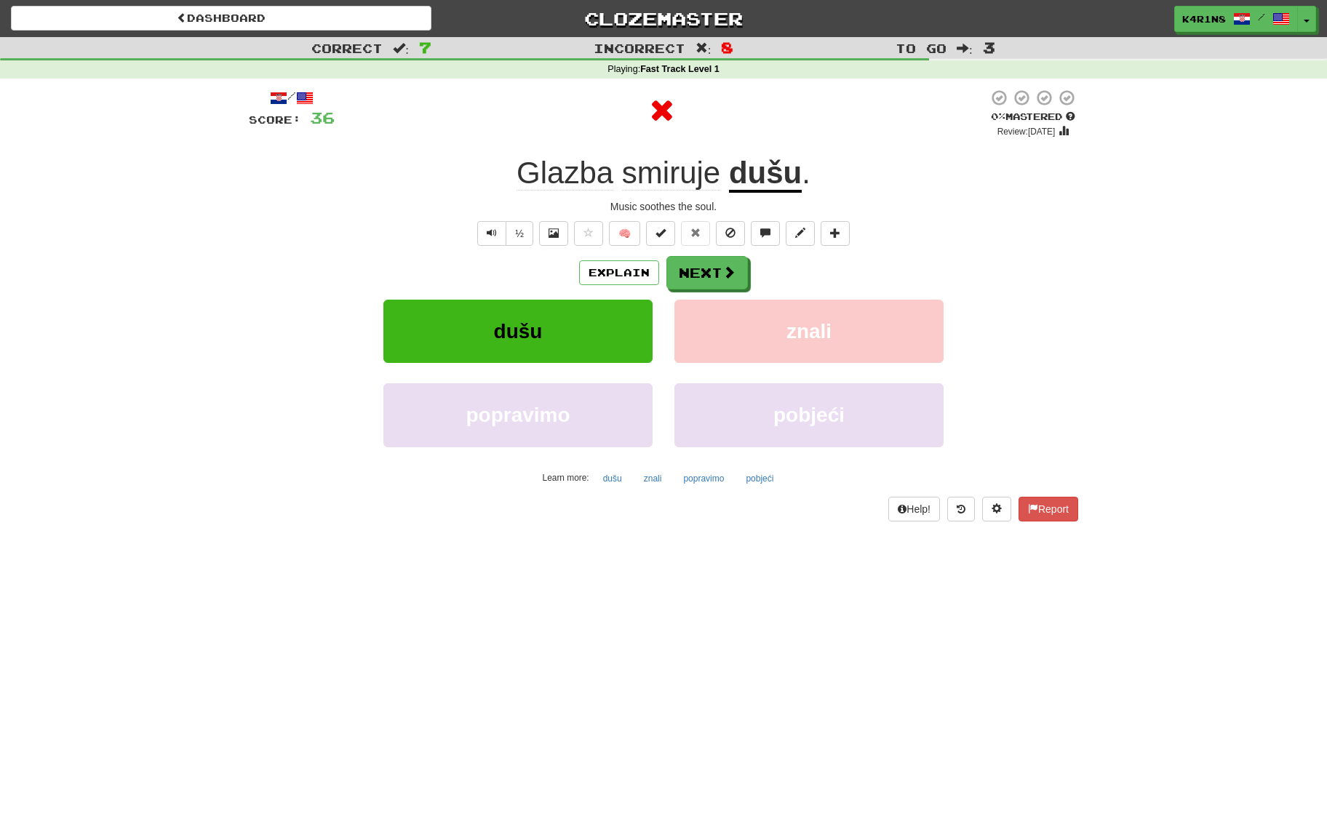
click at [742, 253] on div "/ Score: 36 0 % Mastered Review: [DATE] Glazba smiruje dušu . Music soothes the…" at bounding box center [663, 305] width 829 height 432
click at [733, 266] on span at bounding box center [729, 272] width 13 height 13
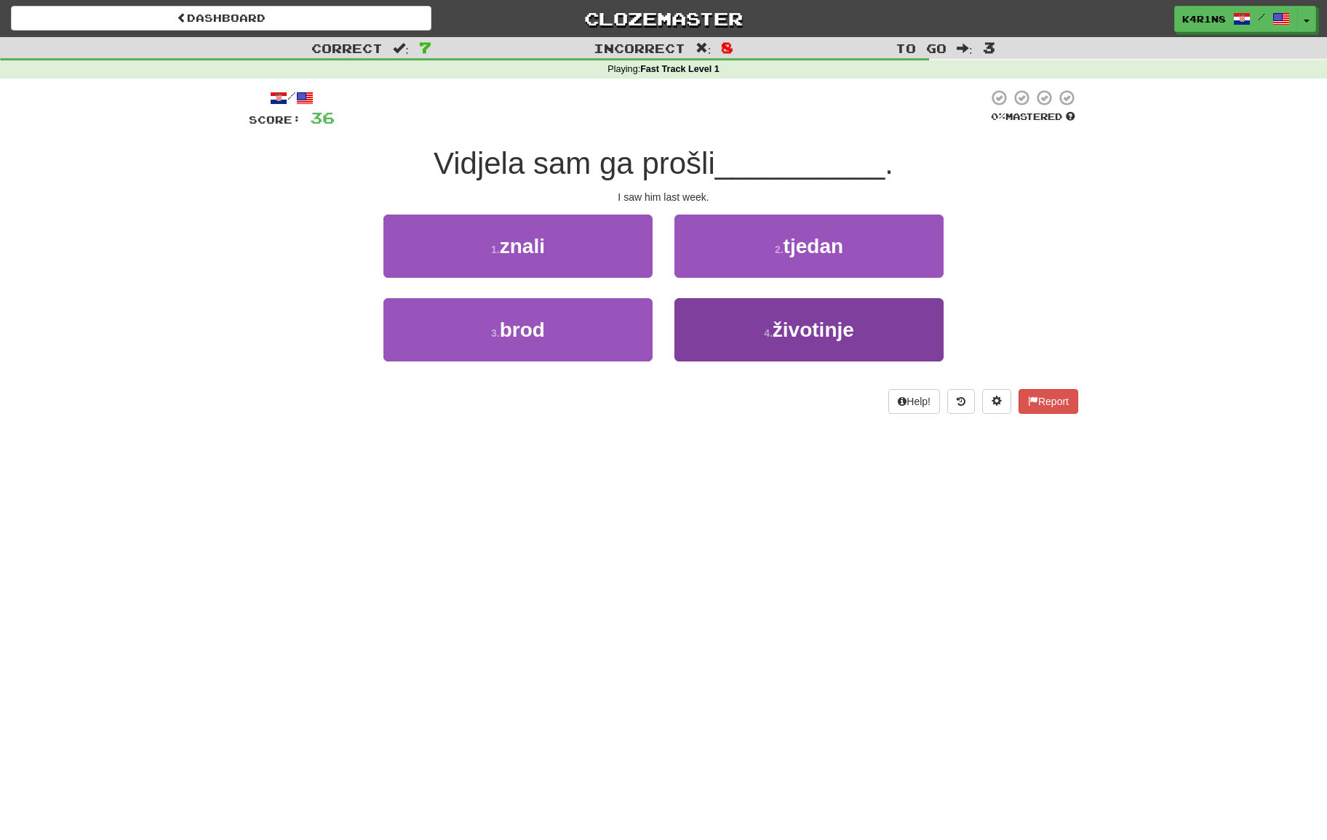
click at [743, 330] on button "4 . životinje" at bounding box center [808, 329] width 269 height 63
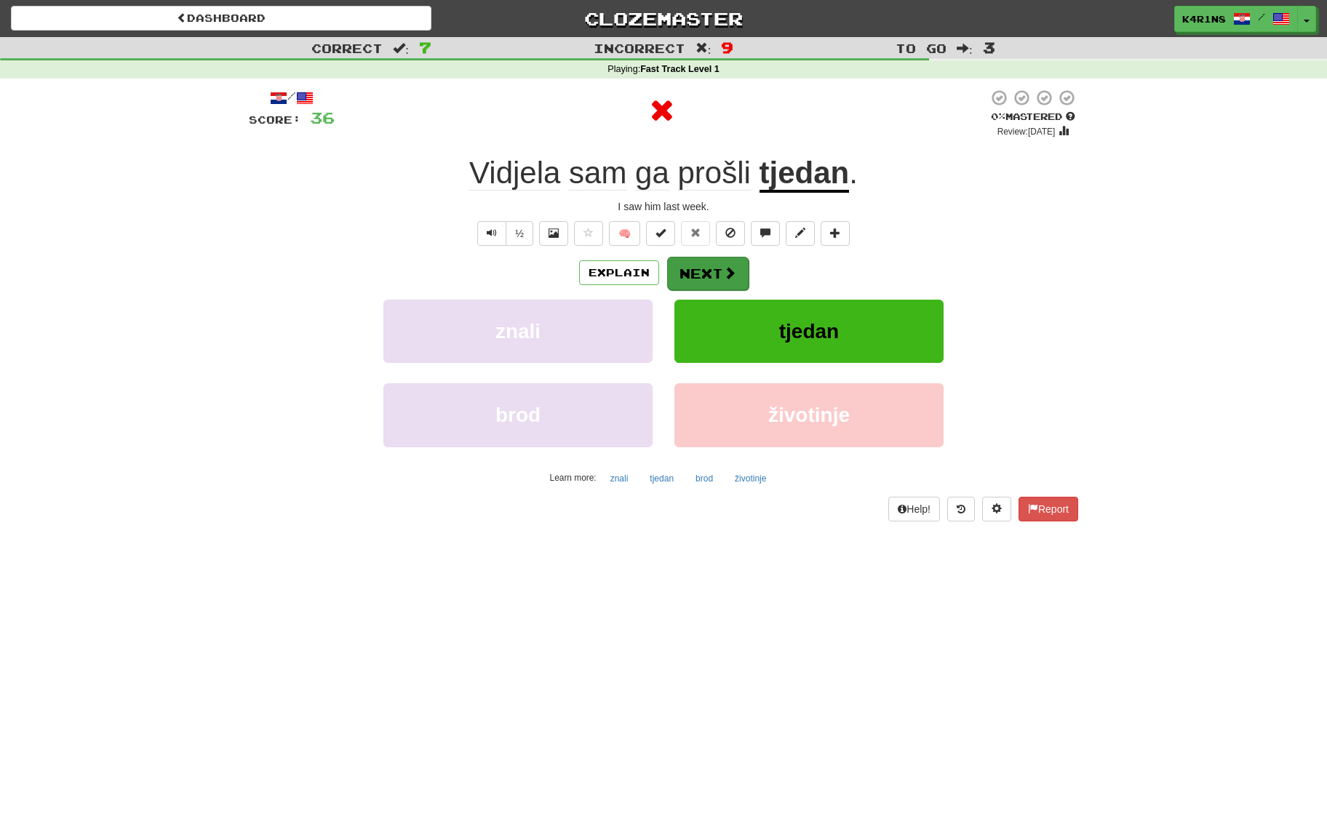
click at [730, 269] on span at bounding box center [729, 272] width 13 height 13
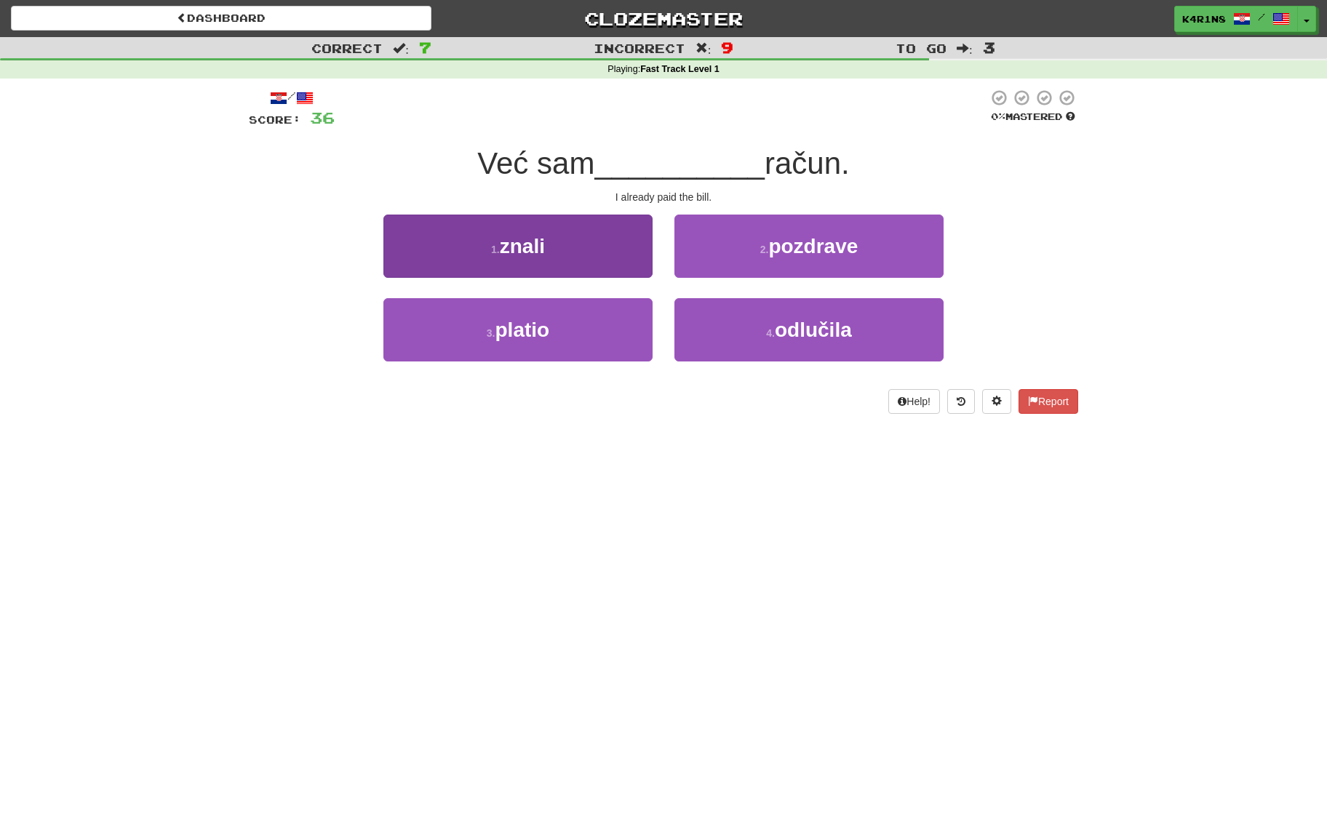
click at [610, 264] on button "1 . znali" at bounding box center [517, 246] width 269 height 63
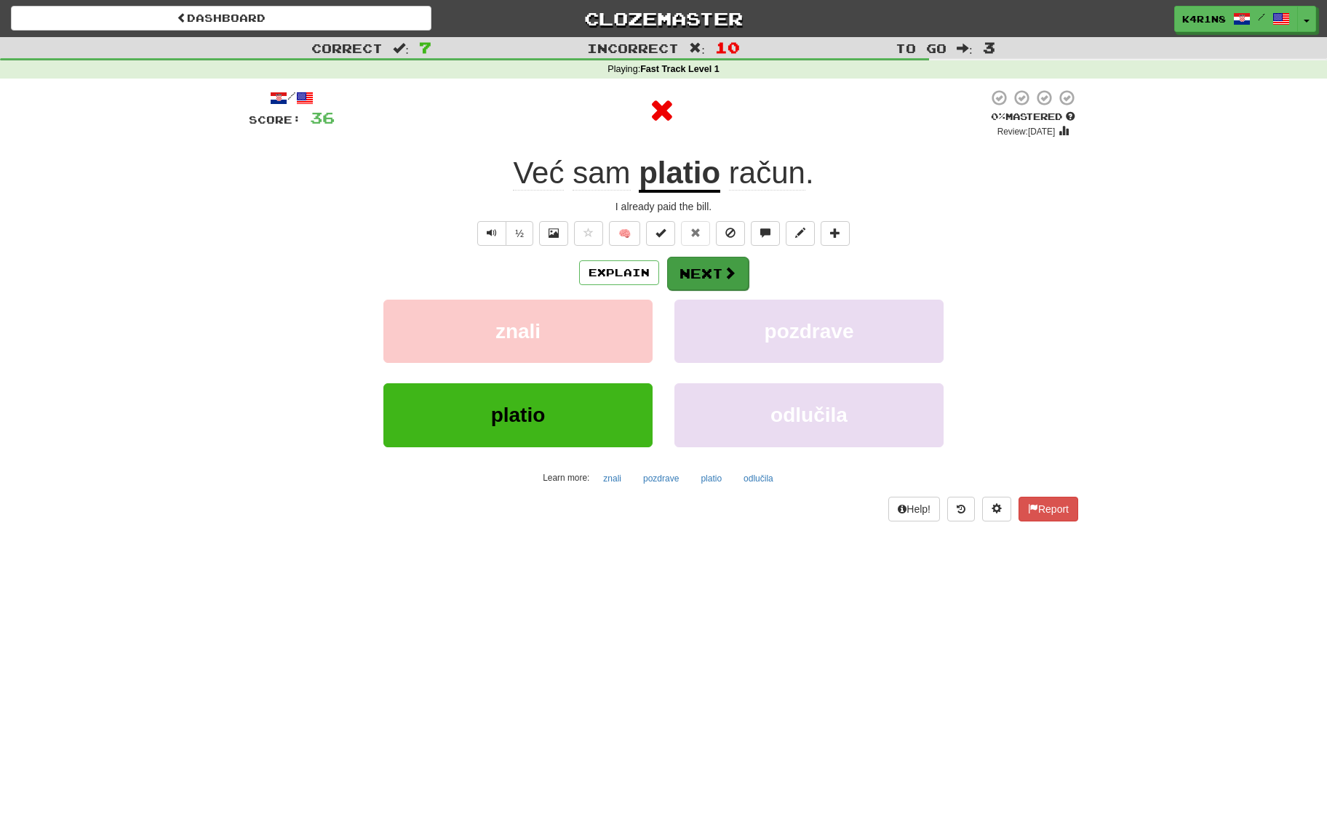
click at [685, 271] on button "Next" at bounding box center [707, 273] width 81 height 33
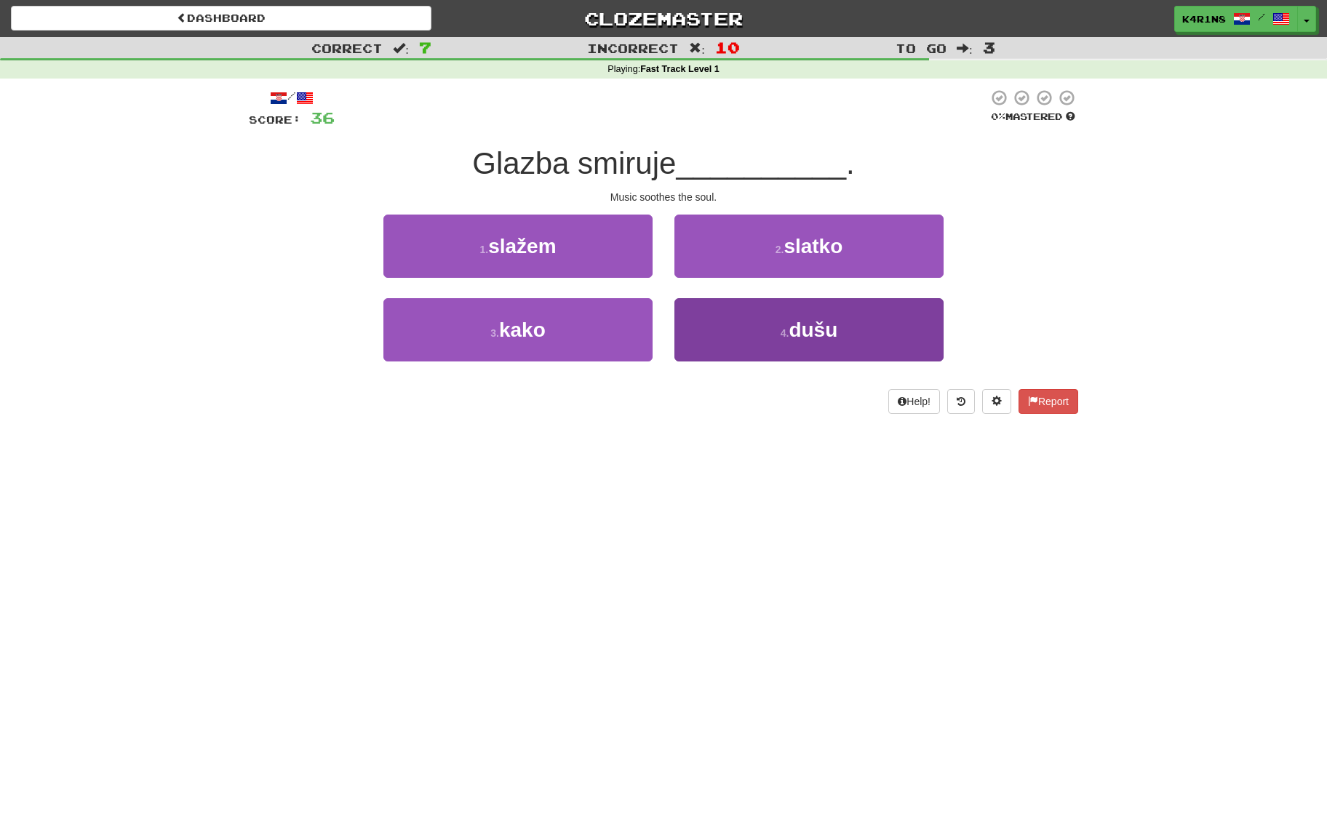
click at [757, 319] on button "4 . dušu" at bounding box center [808, 329] width 269 height 63
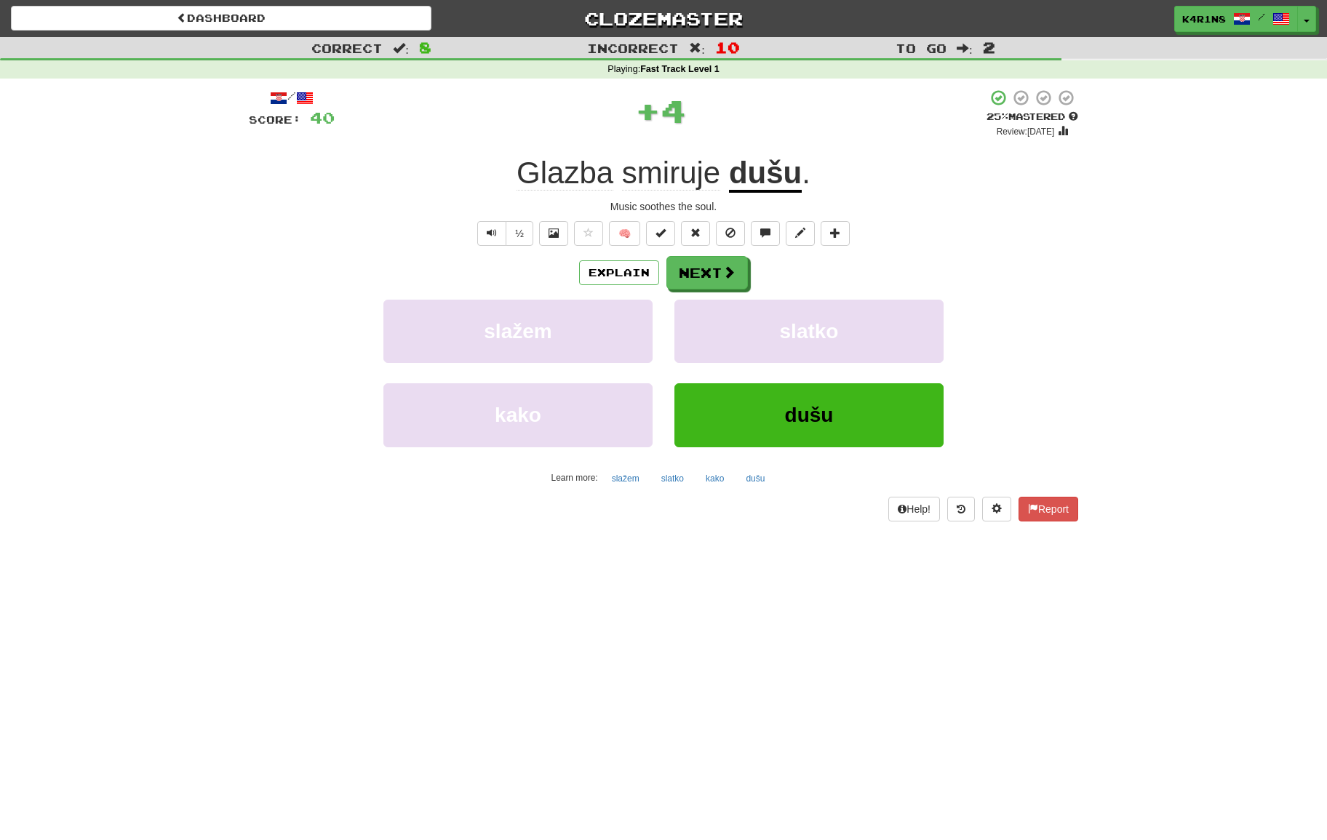
click at [747, 276] on div "Explain Next" at bounding box center [663, 272] width 829 height 33
click at [723, 272] on span at bounding box center [729, 272] width 13 height 13
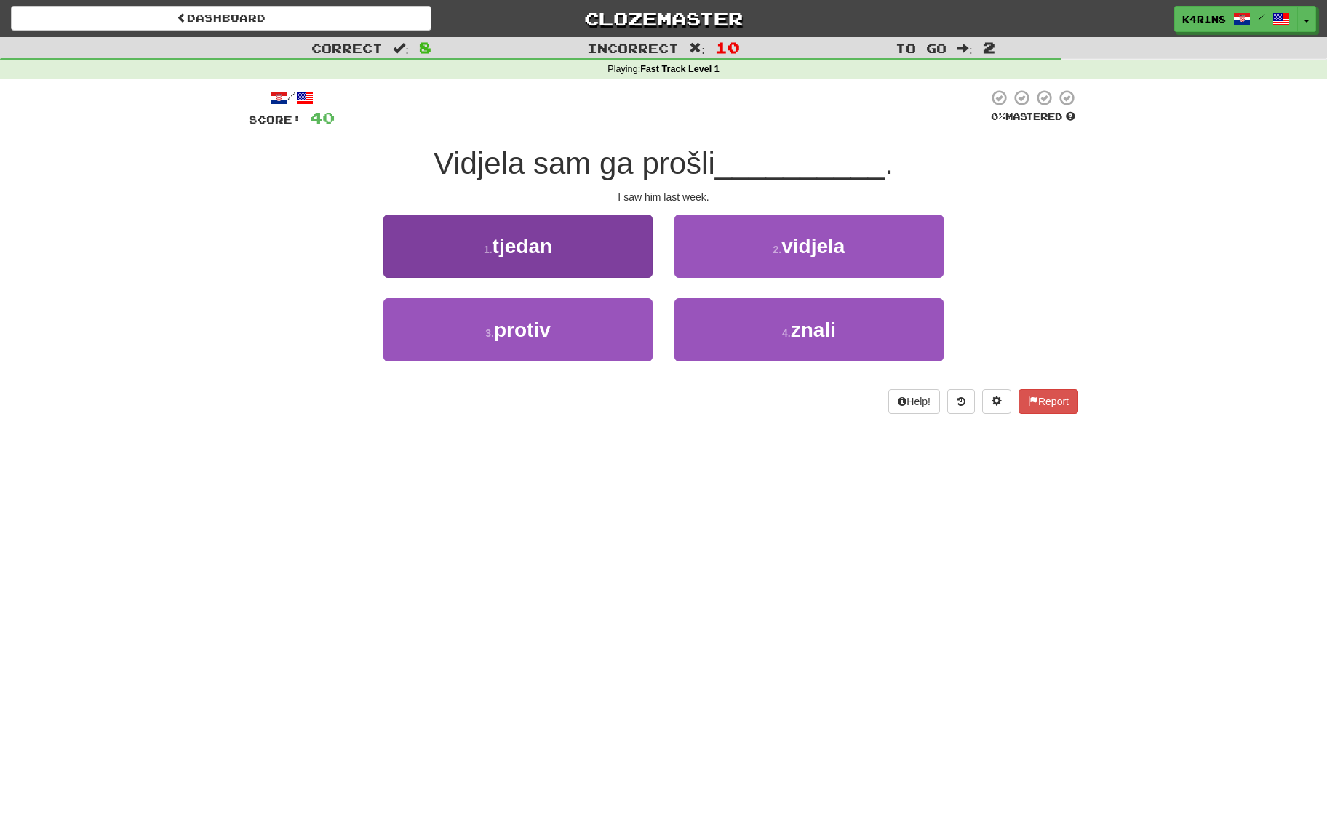
click at [637, 268] on button "1 . tjedan" at bounding box center [517, 246] width 269 height 63
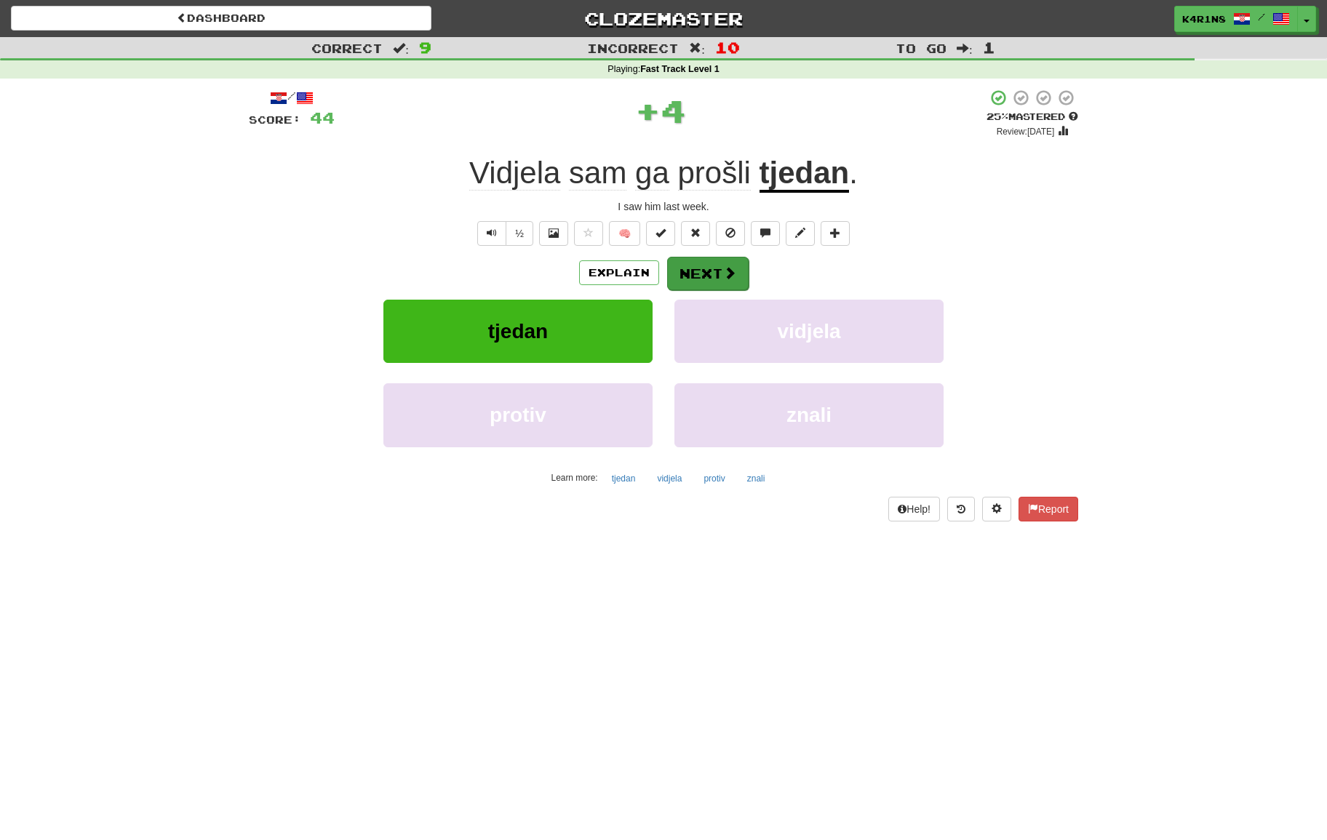
click at [703, 270] on button "Next" at bounding box center [707, 273] width 81 height 33
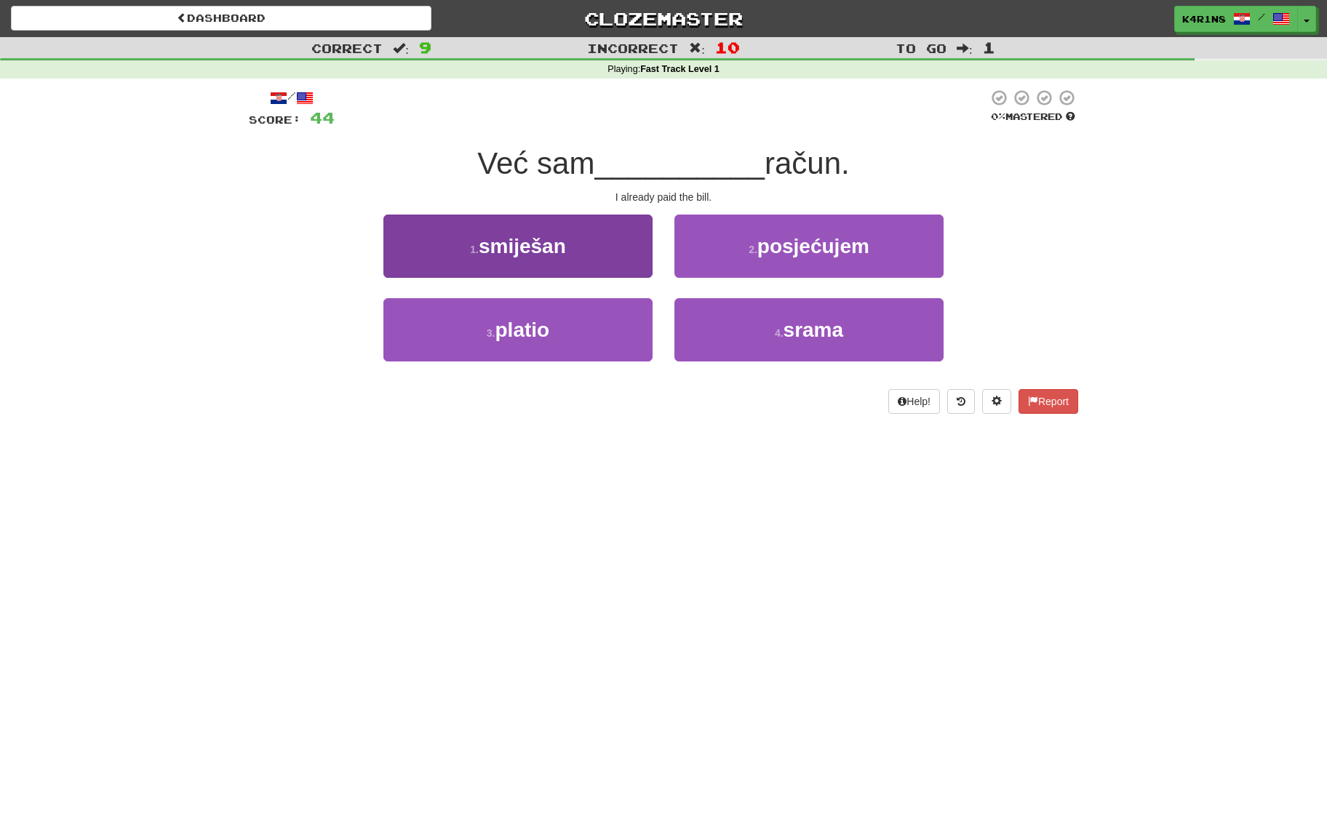
click at [610, 263] on button "1 . smiješan" at bounding box center [517, 246] width 269 height 63
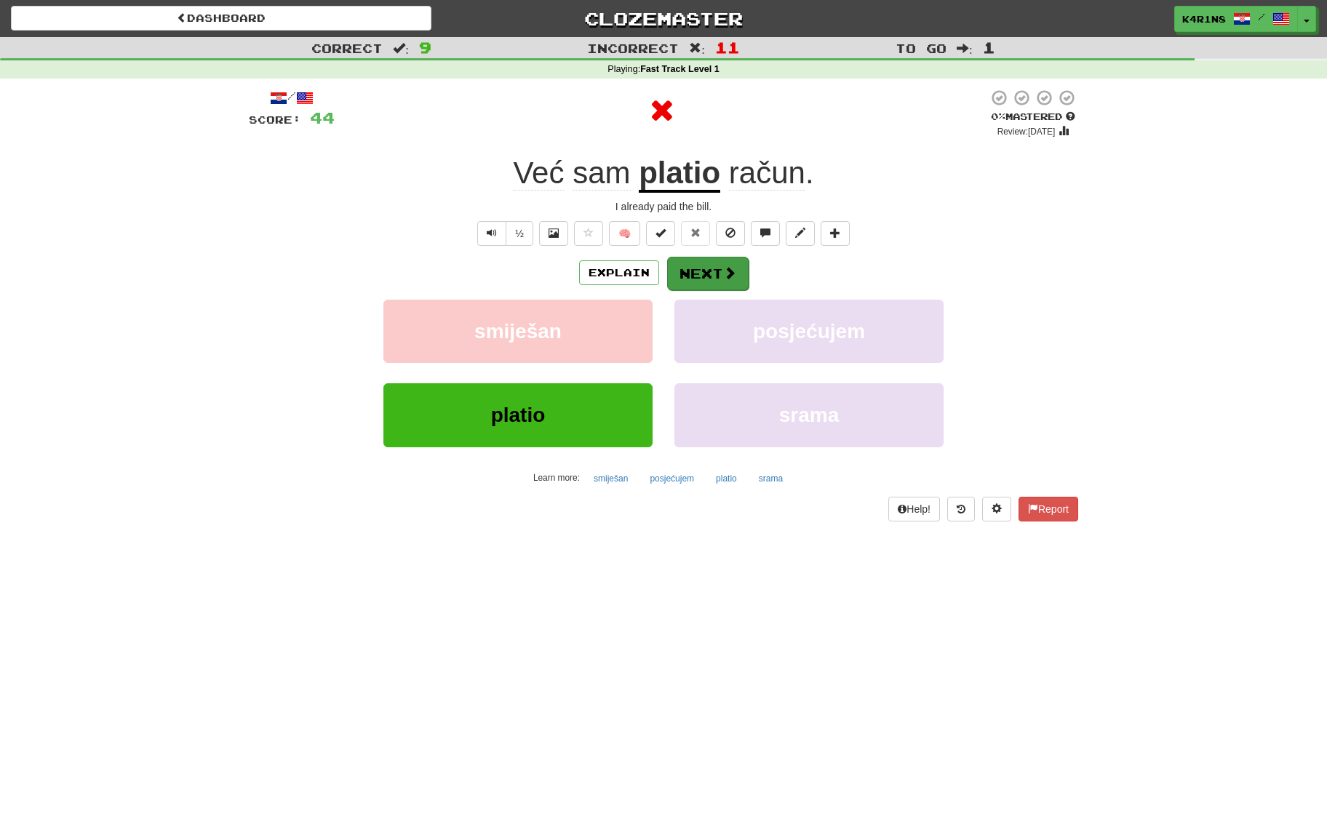
click at [695, 268] on button "Next" at bounding box center [707, 273] width 81 height 33
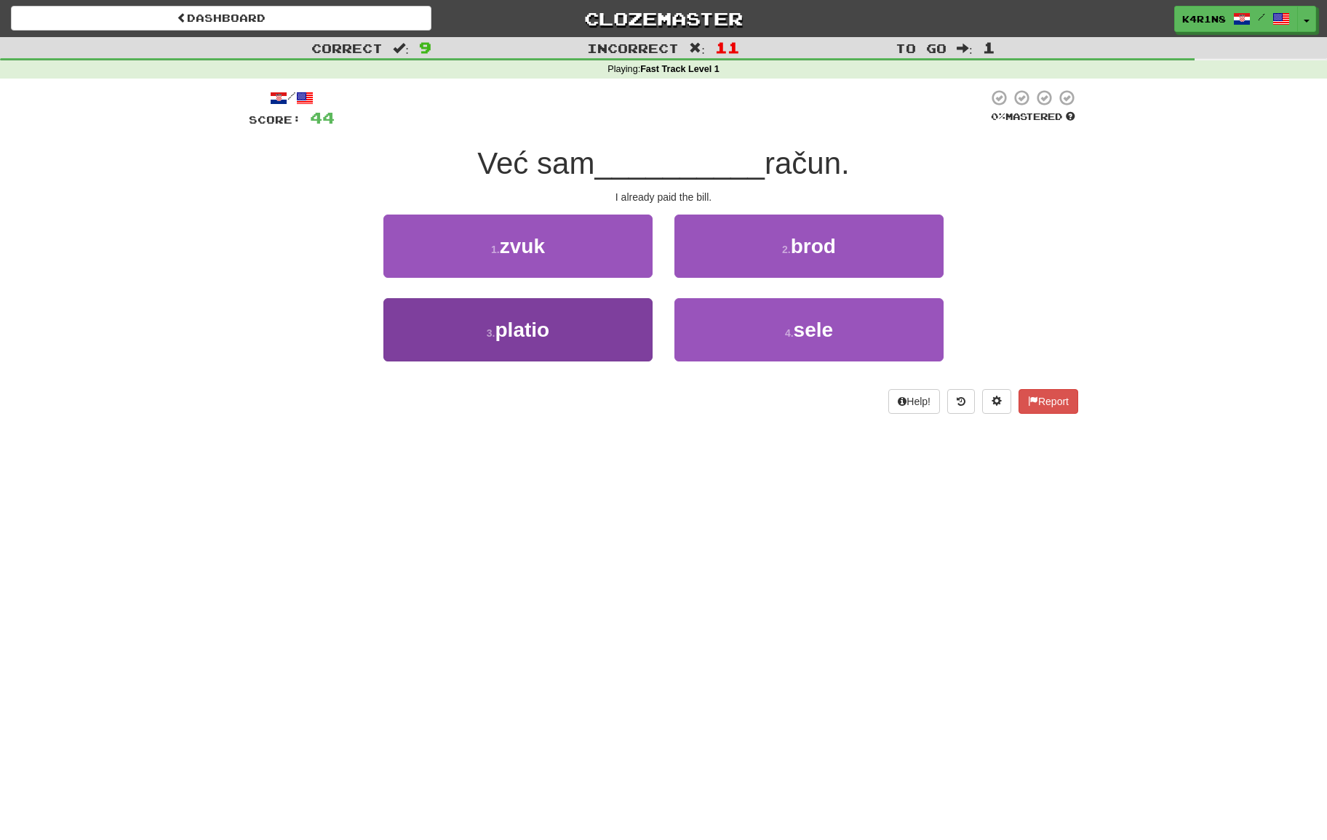
click at [589, 298] on button "3 . platio" at bounding box center [517, 329] width 269 height 63
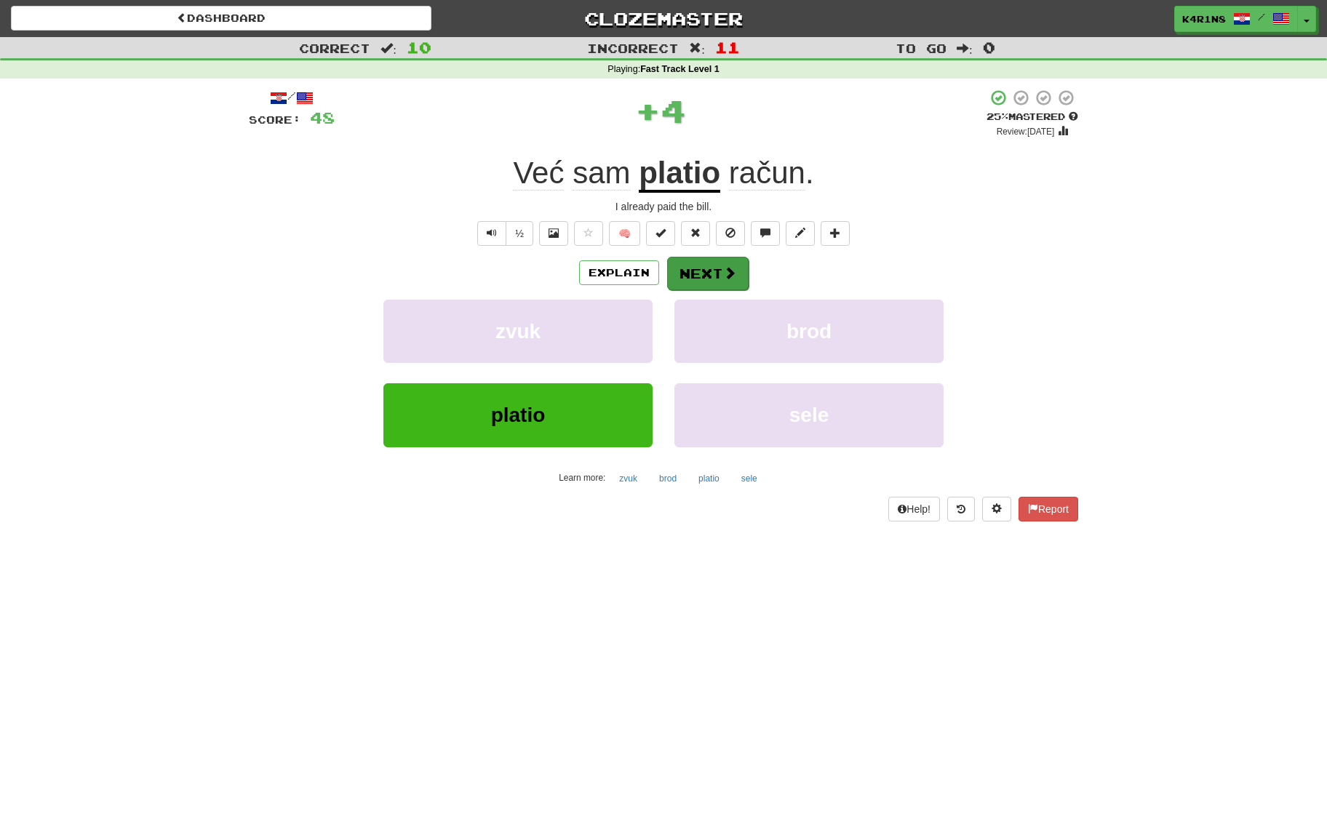
click at [707, 271] on button "Next" at bounding box center [707, 273] width 81 height 33
